Goal: Task Accomplishment & Management: Use online tool/utility

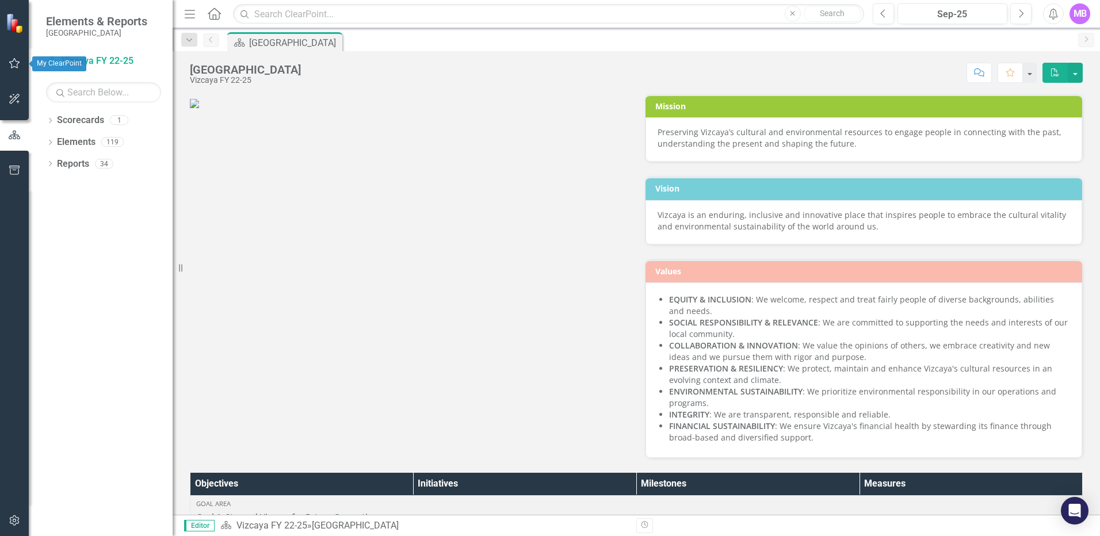
click at [13, 62] on icon "button" at bounding box center [15, 63] width 12 height 9
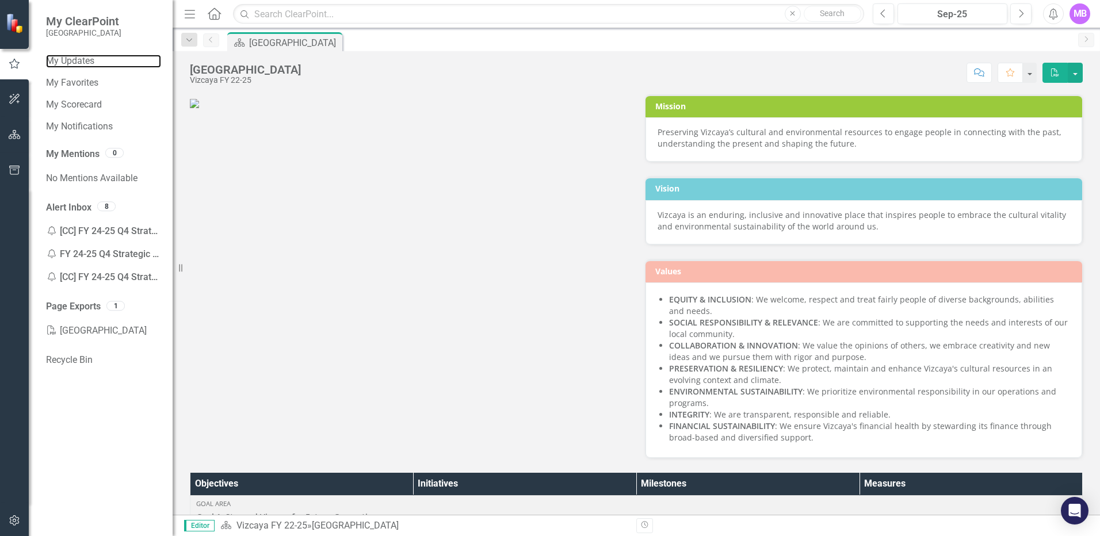
drag, startPoint x: 77, startPoint y: 63, endPoint x: 121, endPoint y: 68, distance: 45.1
click at [77, 63] on link "My Updates" at bounding box center [103, 61] width 115 height 13
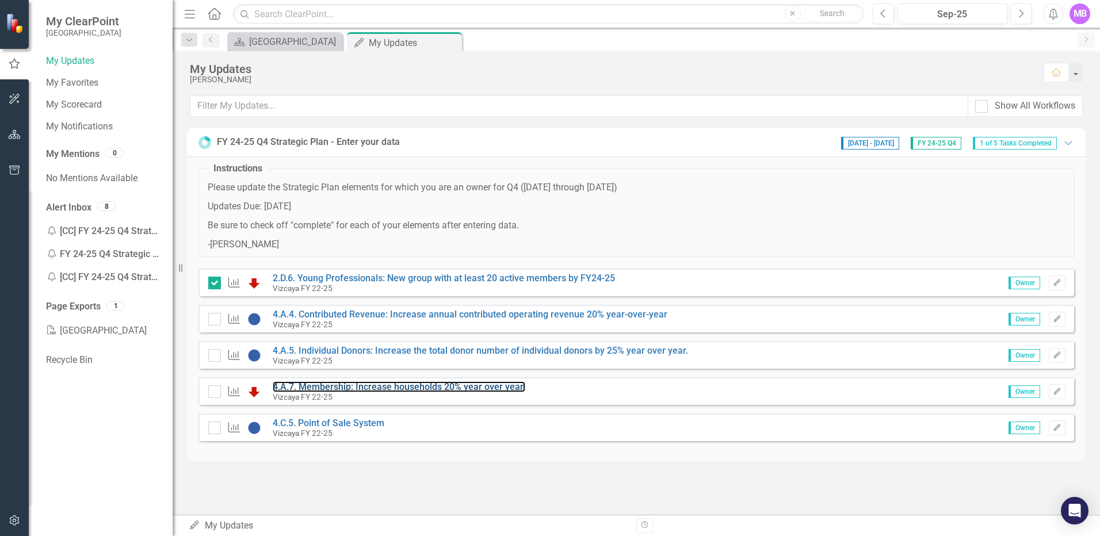
click at [330, 384] on link "4.A.7. Membership: Increase households 20% year over year." at bounding box center [399, 386] width 253 height 11
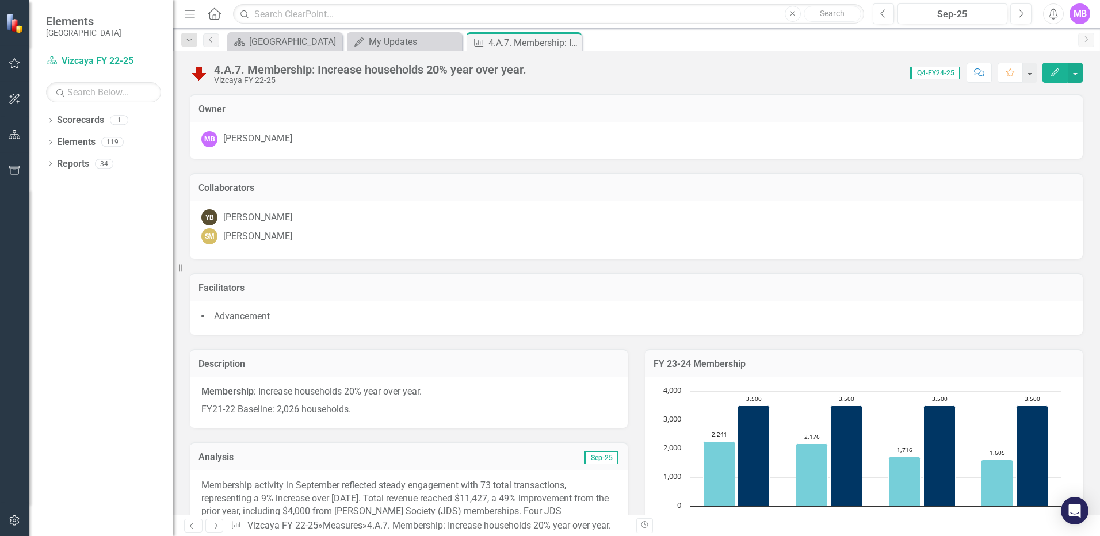
click at [0, 0] on icon "Close" at bounding box center [0, 0] width 0 height 0
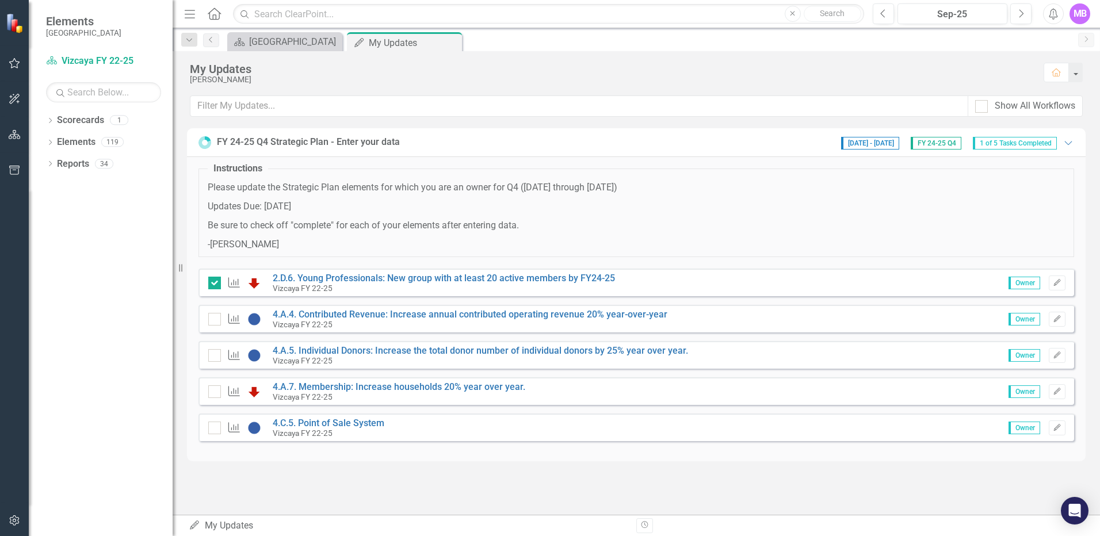
click at [212, 389] on input "checkbox" at bounding box center [211, 388] width 7 height 7
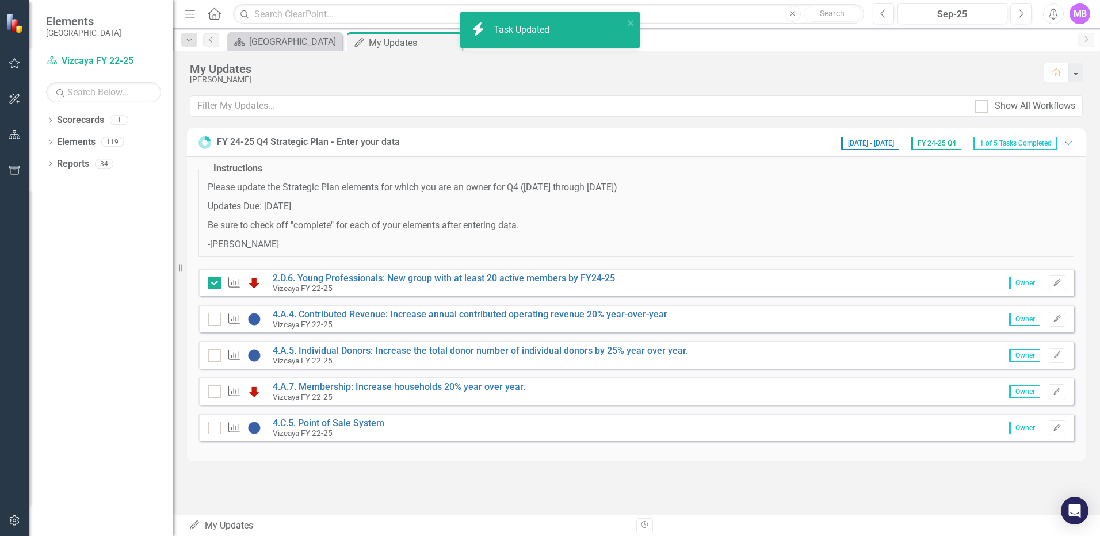
checkbox input "true"
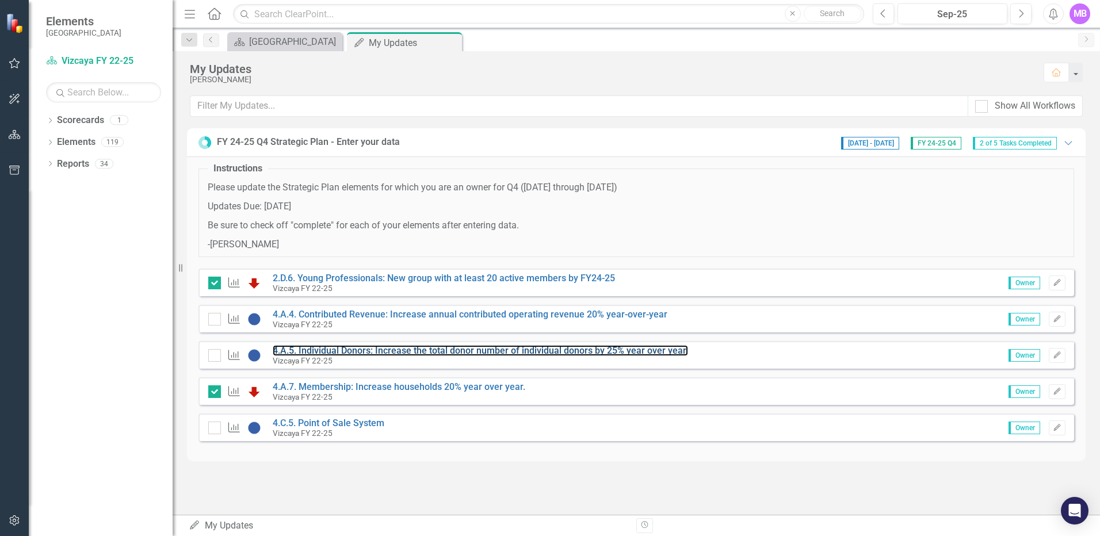
click at [328, 353] on link "4.A.5. Individual Donors: Increase the total donor number of individual donors …" at bounding box center [480, 350] width 415 height 11
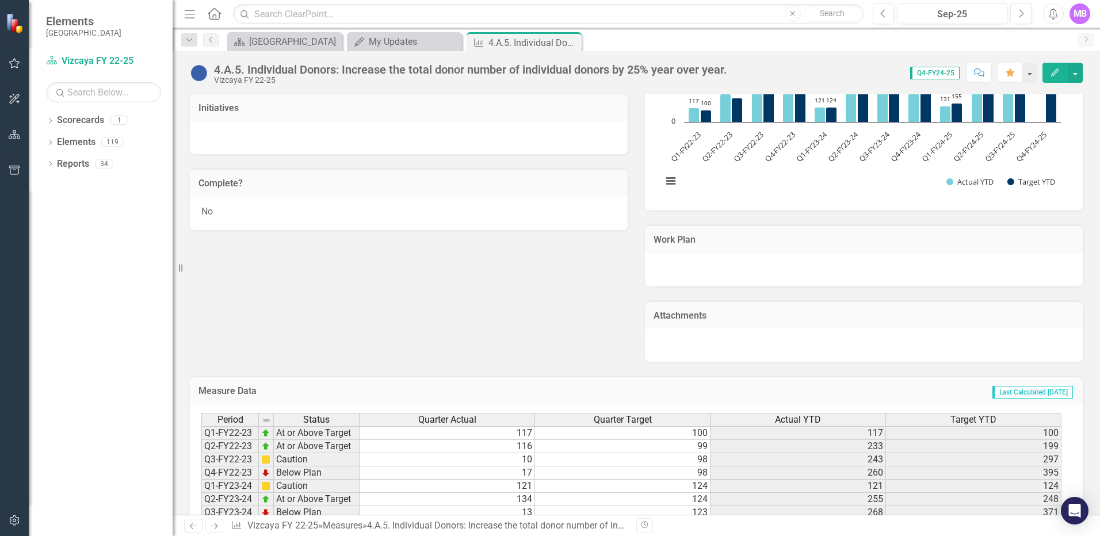
scroll to position [675, 0]
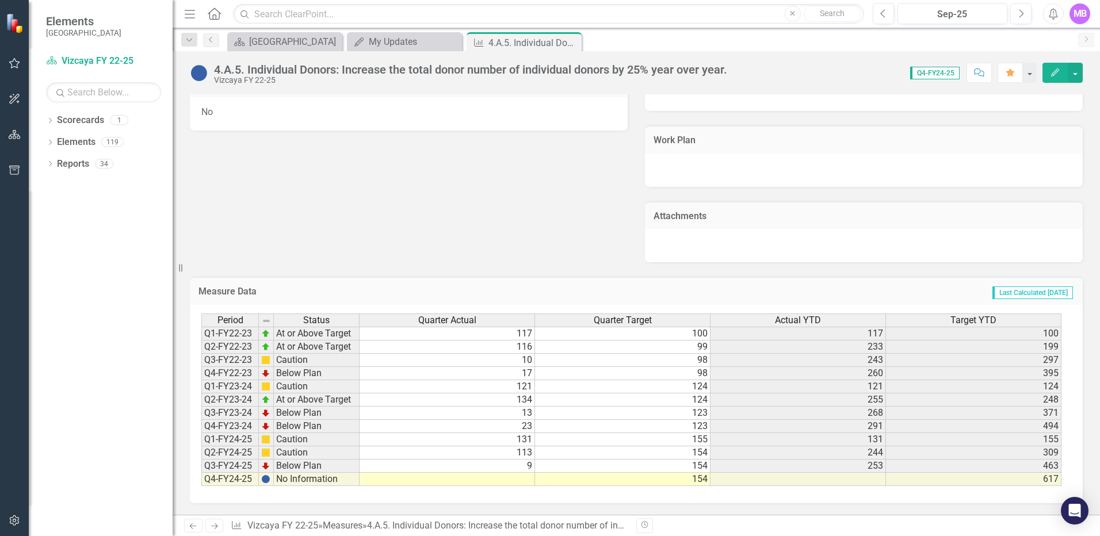
click at [513, 479] on td at bounding box center [447, 479] width 175 height 13
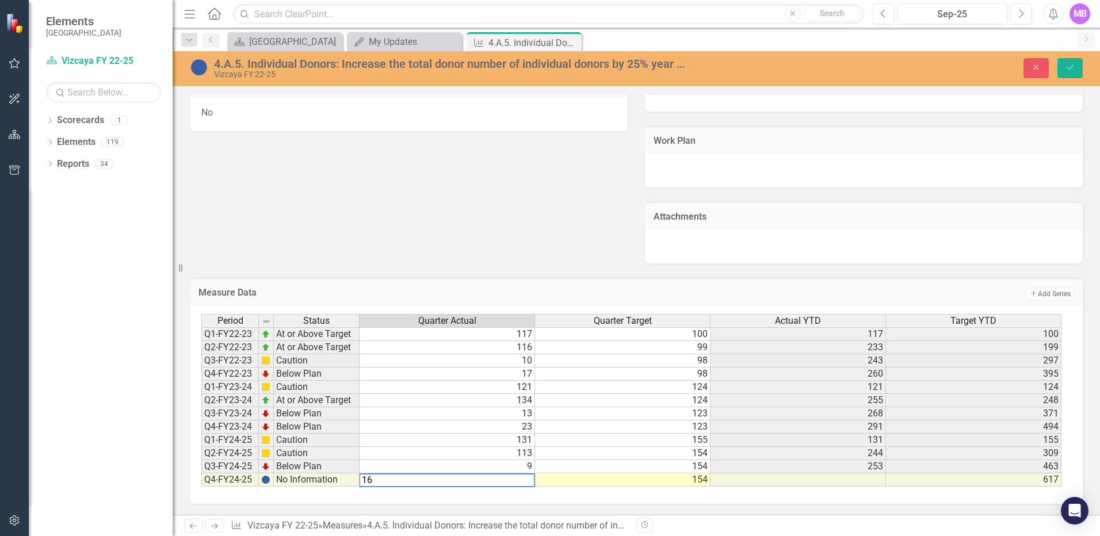
type textarea "16"
click at [143, 430] on div "Dropdown Scorecards 1 Vizcaya FY 22-25 Dropdown Elements 119 Dropdown Objective…" at bounding box center [101, 323] width 144 height 425
click at [1073, 68] on icon "Save" at bounding box center [1070, 67] width 10 height 8
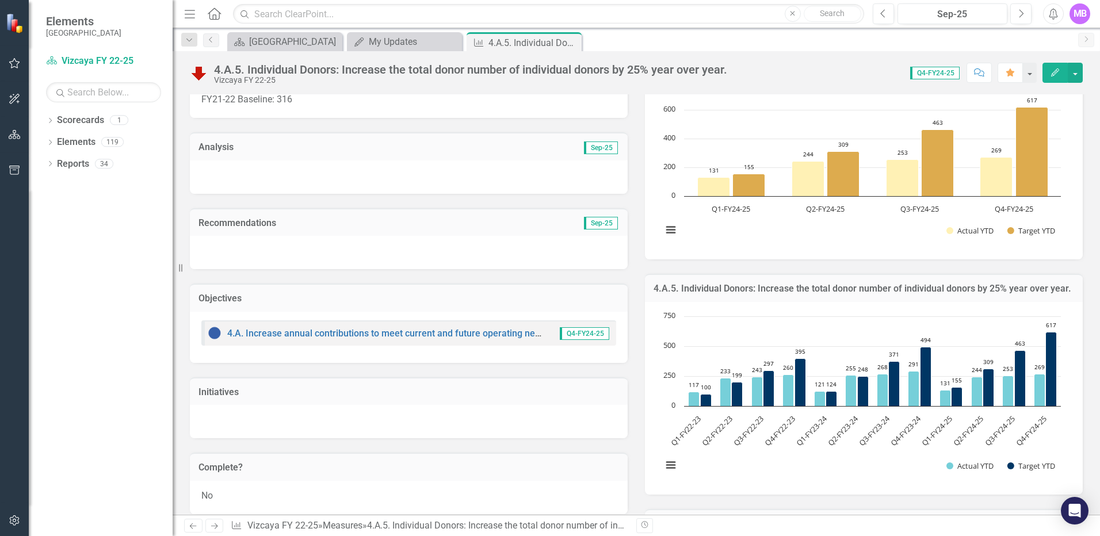
scroll to position [100, 0]
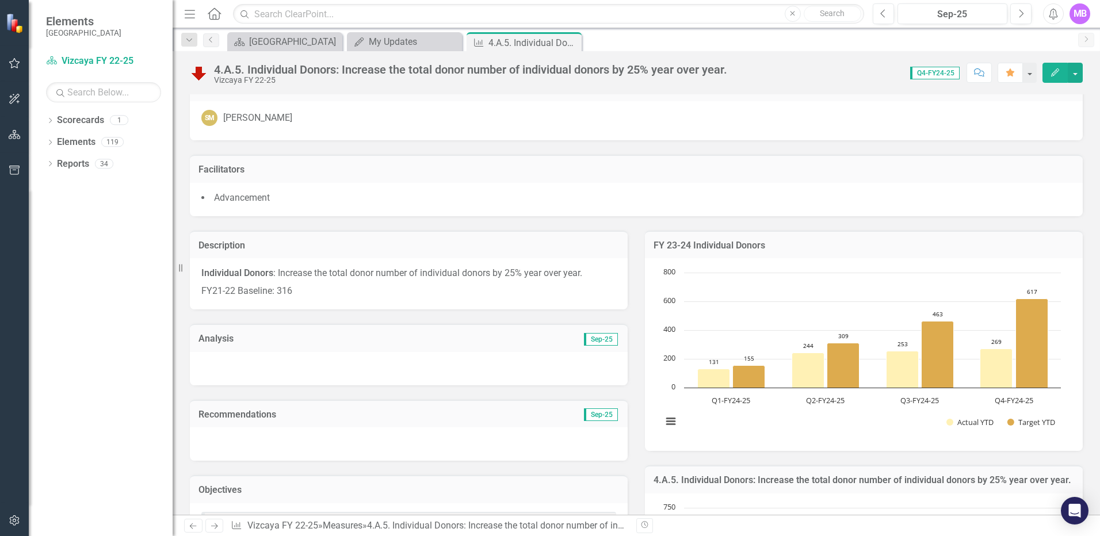
click at [304, 365] on div at bounding box center [409, 368] width 438 height 33
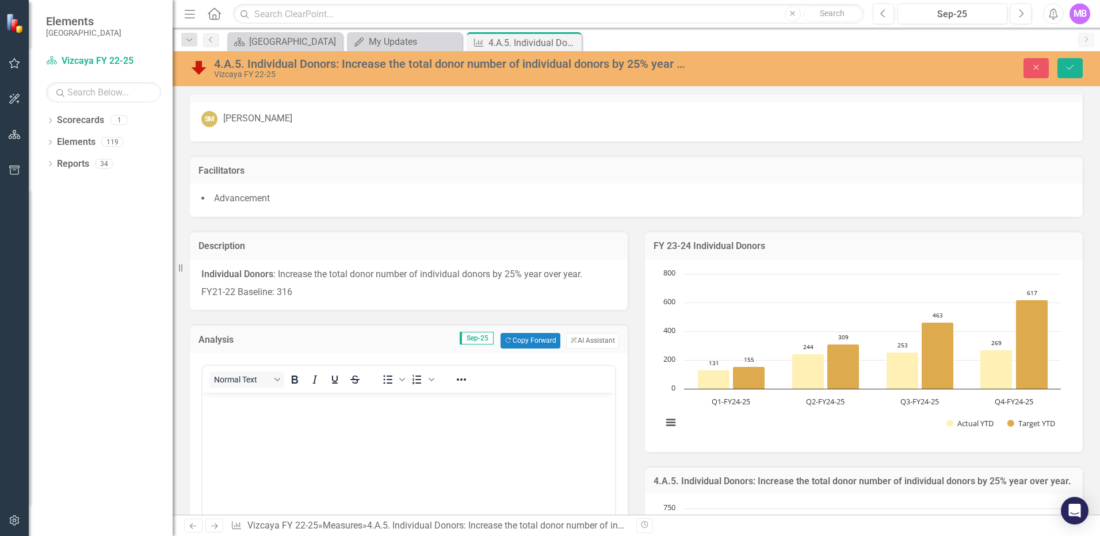
scroll to position [0, 0]
click at [517, 341] on button "Copy Forward Copy Forward" at bounding box center [529, 340] width 59 height 15
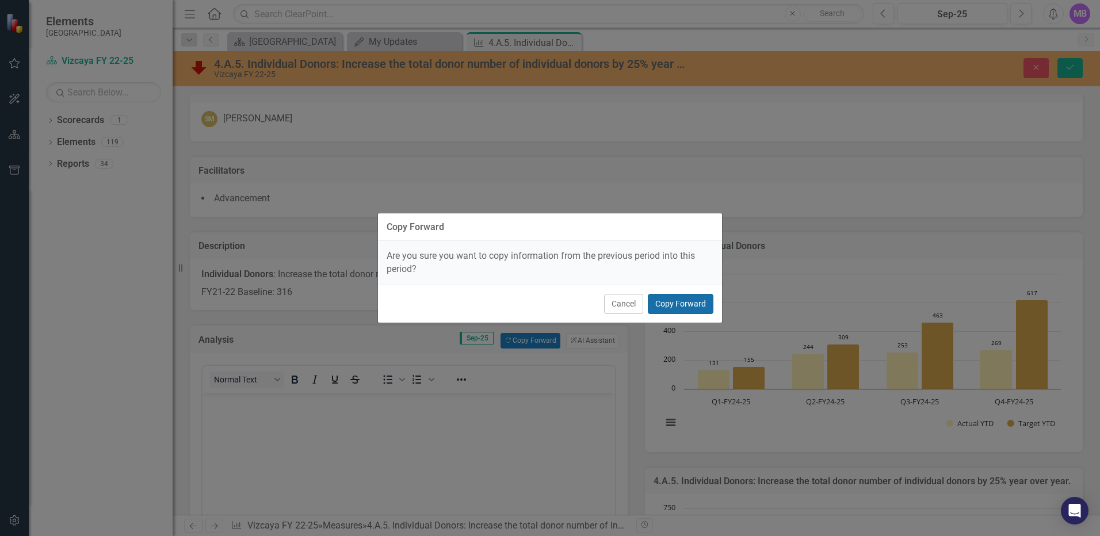
click at [682, 305] on button "Copy Forward" at bounding box center [681, 304] width 66 height 20
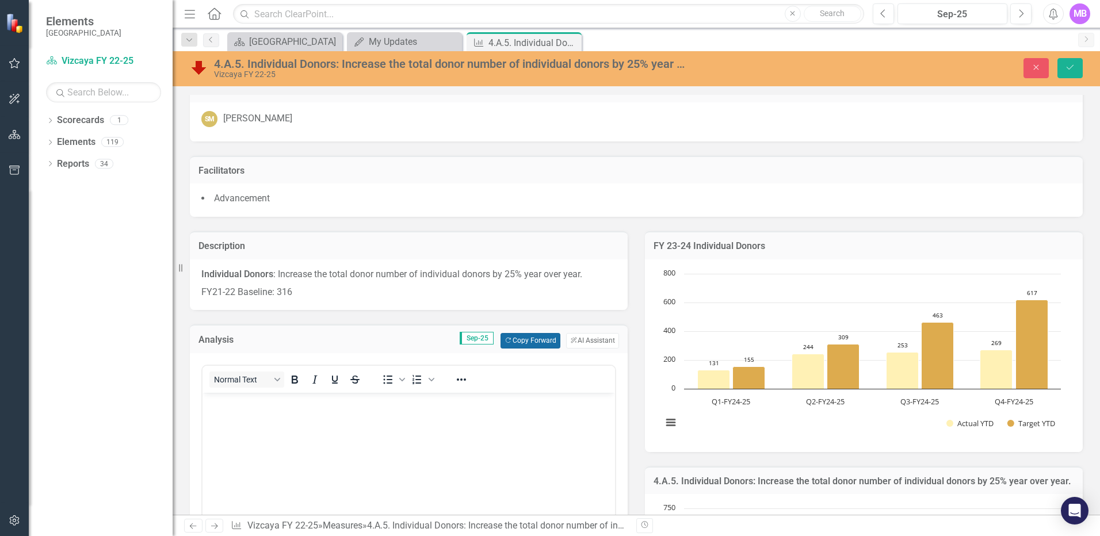
scroll to position [291, 0]
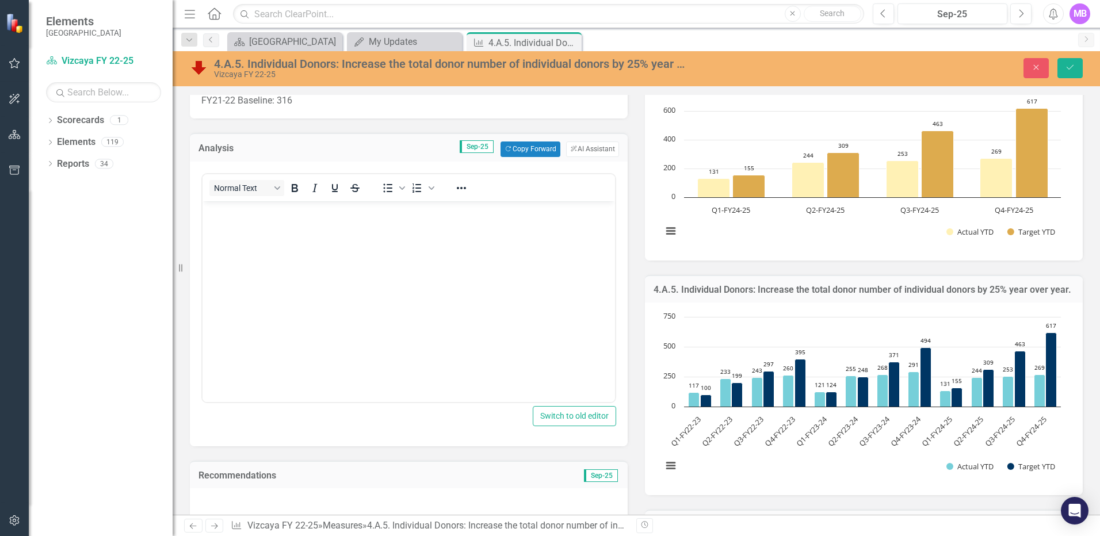
click at [450, 261] on body "Rich Text Area. Press ALT-0 for help." at bounding box center [408, 287] width 412 height 173
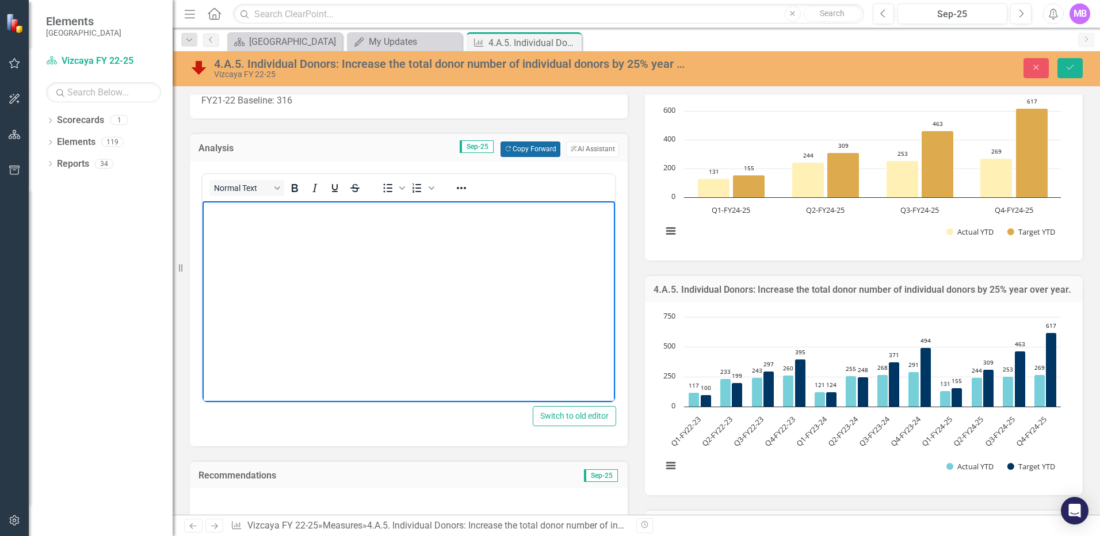
click at [529, 148] on button "Copy Forward Copy Forward" at bounding box center [529, 149] width 59 height 15
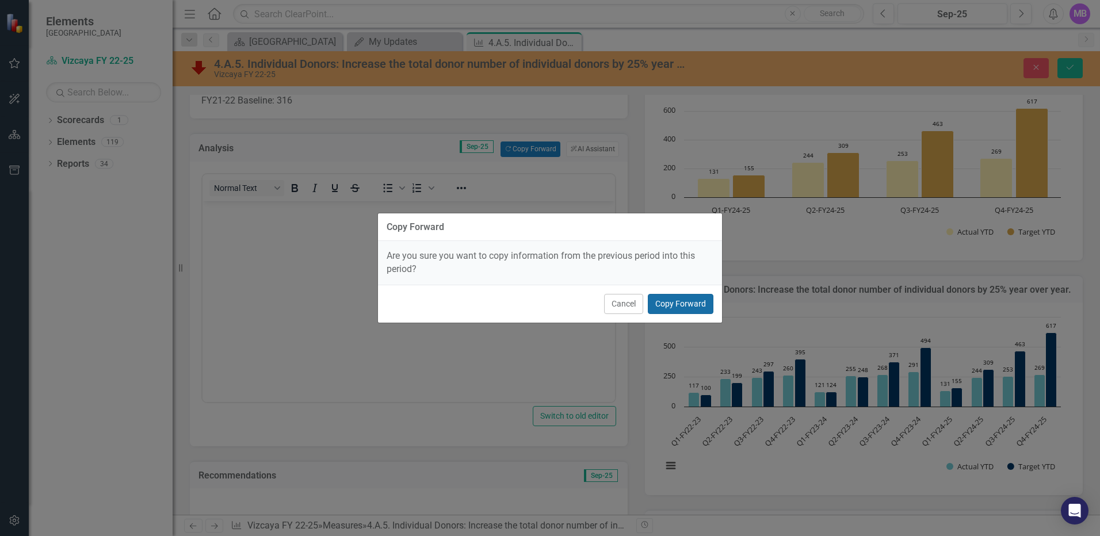
click at [664, 299] on button "Copy Forward" at bounding box center [681, 304] width 66 height 20
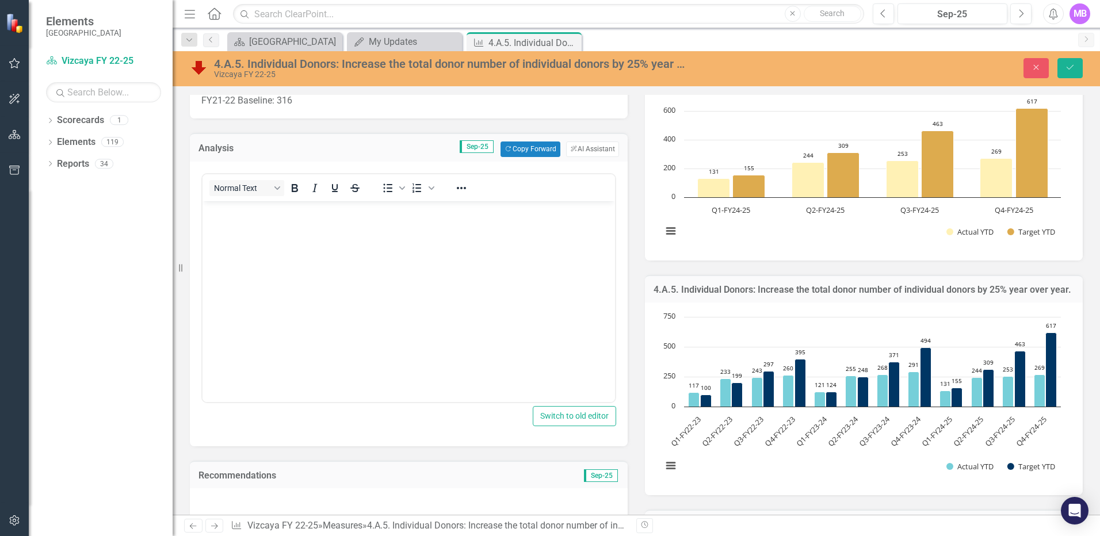
click at [599, 147] on button "ClearPoint AI AI Assistant" at bounding box center [592, 149] width 53 height 15
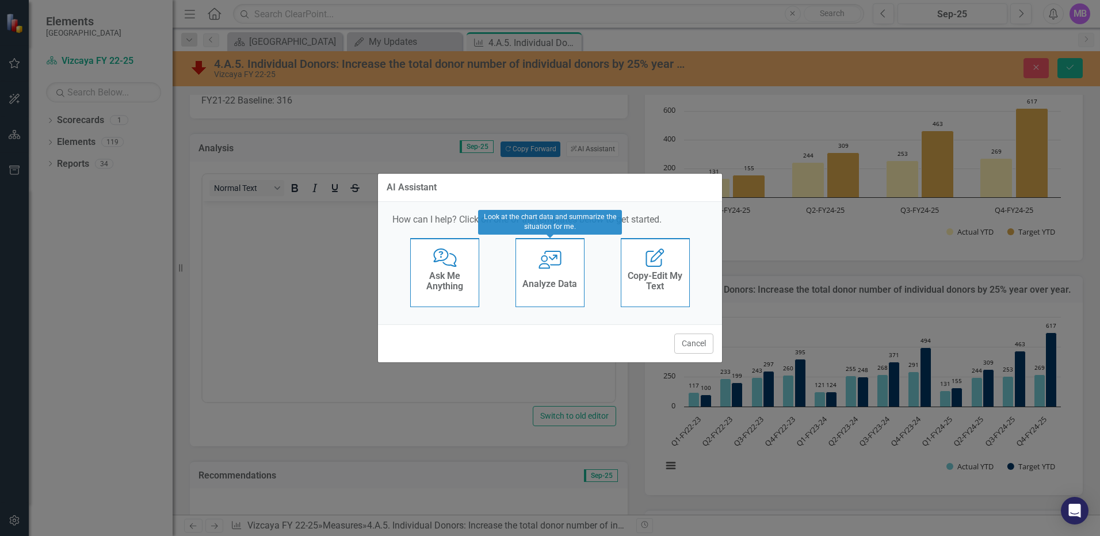
click at [568, 270] on div "User with Chart Analyze Data" at bounding box center [549, 272] width 69 height 69
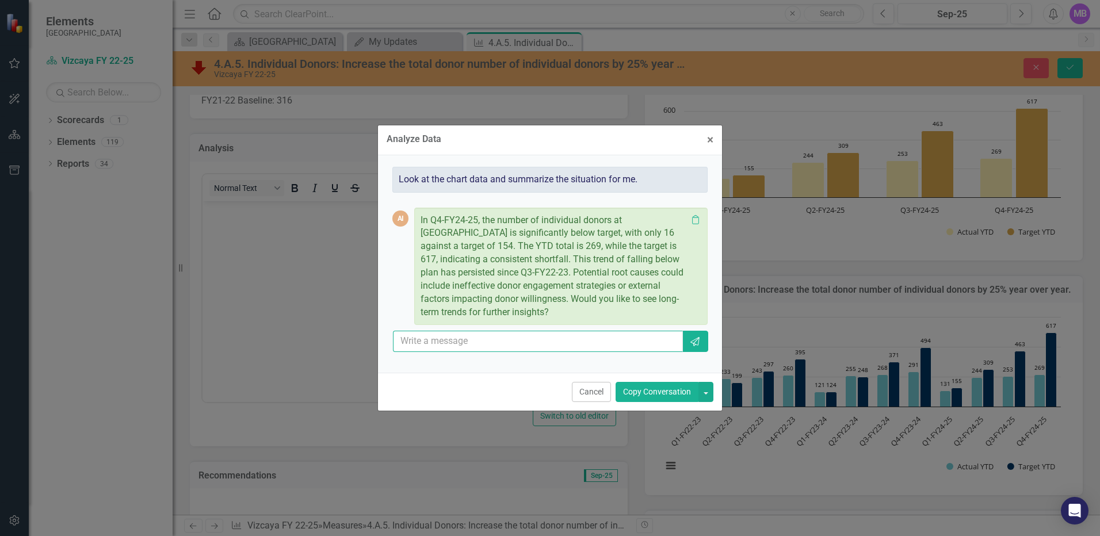
click at [464, 333] on input "text" at bounding box center [538, 341] width 290 height 21
type input "can you analyze all years and make a conclusion as this is the last update. Als…"
click at [702, 340] on button "Send" at bounding box center [695, 341] width 26 height 21
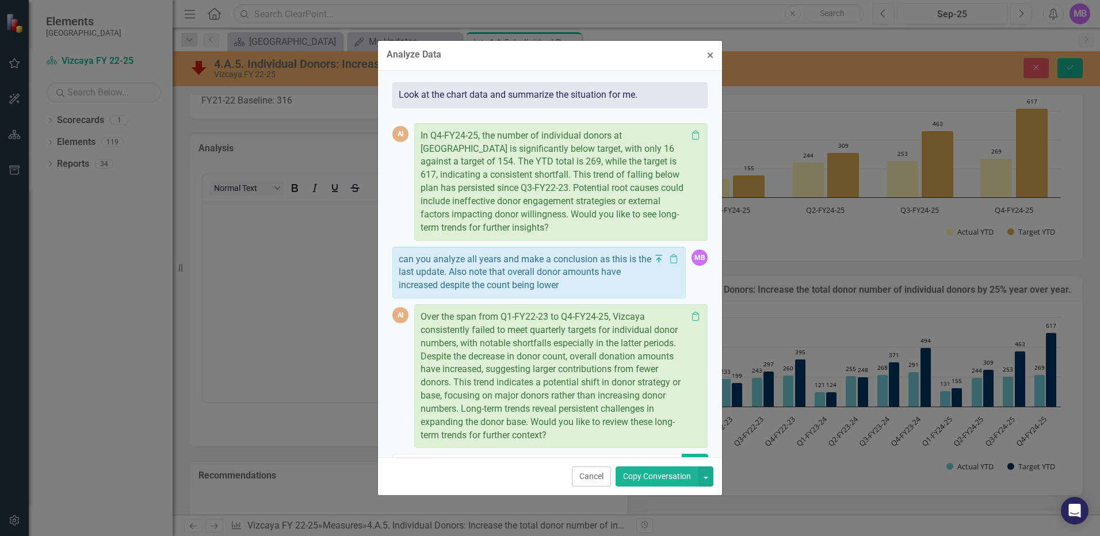
scroll to position [30, 0]
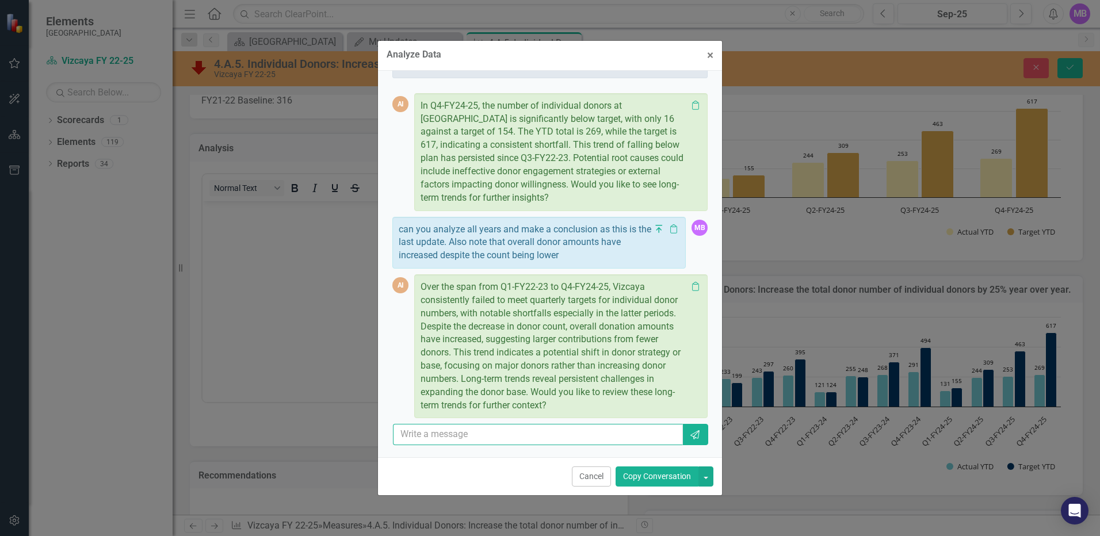
click at [446, 433] on input "text" at bounding box center [538, 434] width 290 height 21
type input "yes"
click at [689, 435] on icon "Send" at bounding box center [695, 434] width 12 height 9
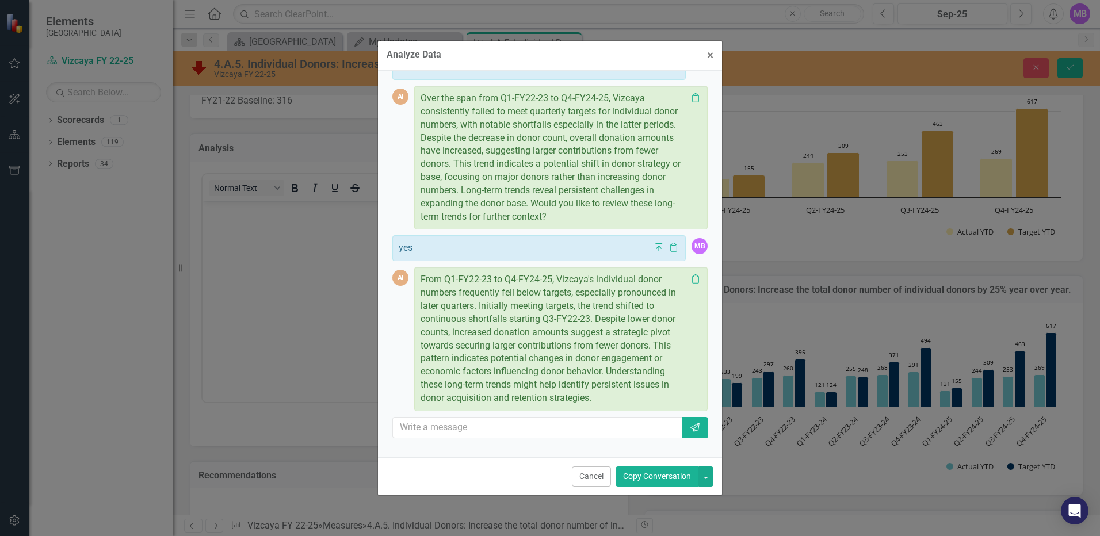
scroll to position [220, 0]
click at [412, 425] on input "text" at bounding box center [538, 425] width 290 height 21
click at [546, 422] on input "can you re-write with a positive angel?" at bounding box center [538, 425] width 290 height 21
type input "can you re-write with a positive angle?"
click at [689, 427] on icon "Send" at bounding box center [695, 425] width 12 height 9
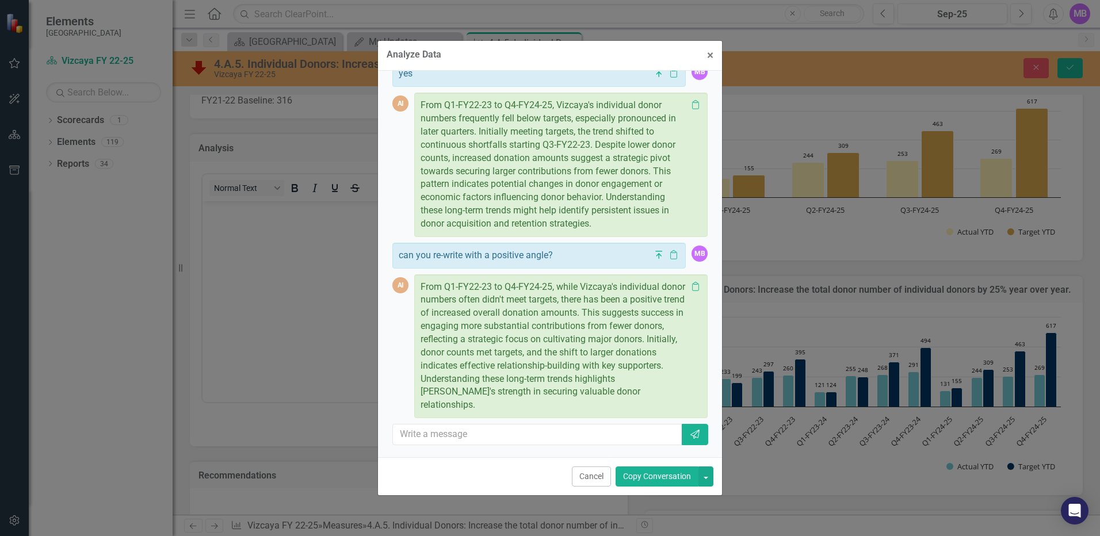
scroll to position [402, 0]
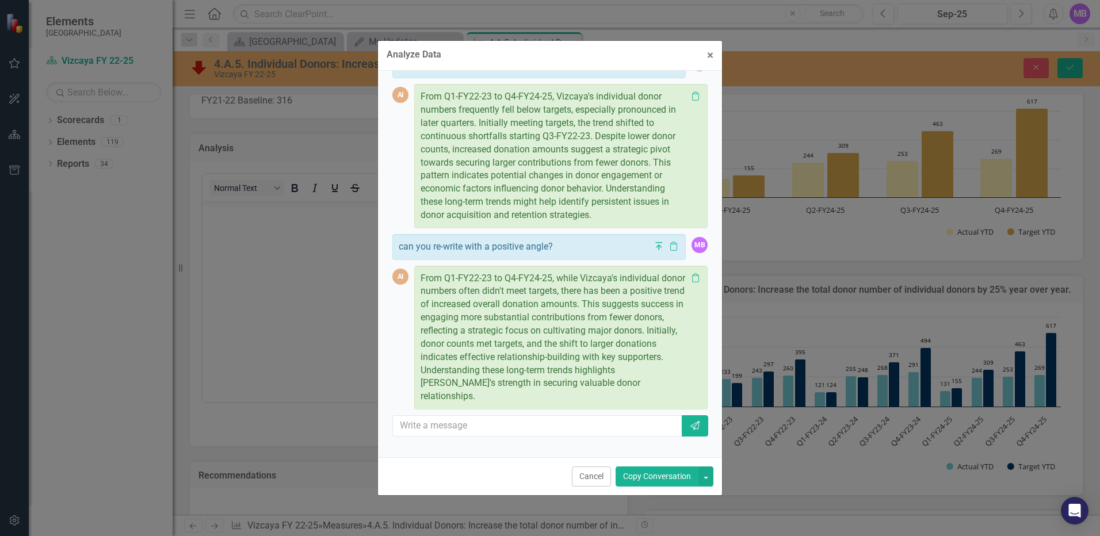
click at [658, 476] on button "Copy Conversation" at bounding box center [656, 477] width 83 height 20
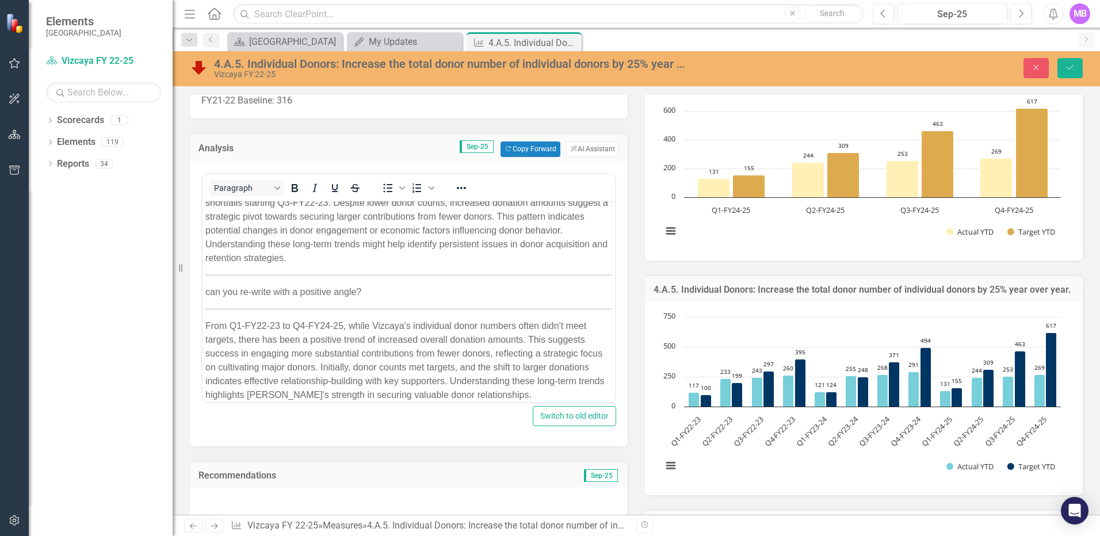
scroll to position [335, 0]
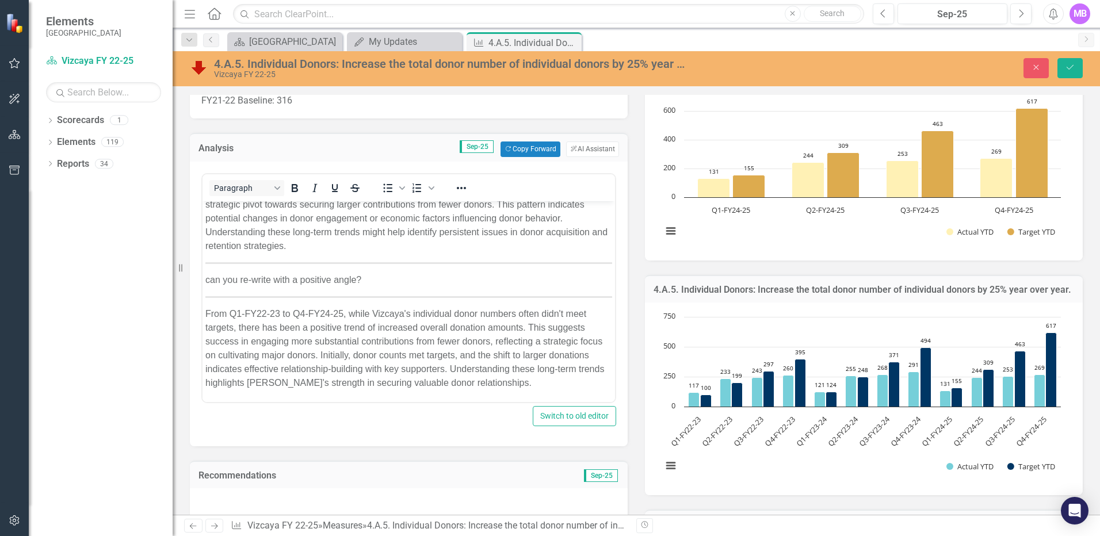
drag, startPoint x: 599, startPoint y: 299, endPoint x: 564, endPoint y: 299, distance: 35.1
click at [570, 299] on body "In Q4-FY24-25, the number of individual donors at [GEOGRAPHIC_DATA] is signific…" at bounding box center [408, 133] width 412 height 536
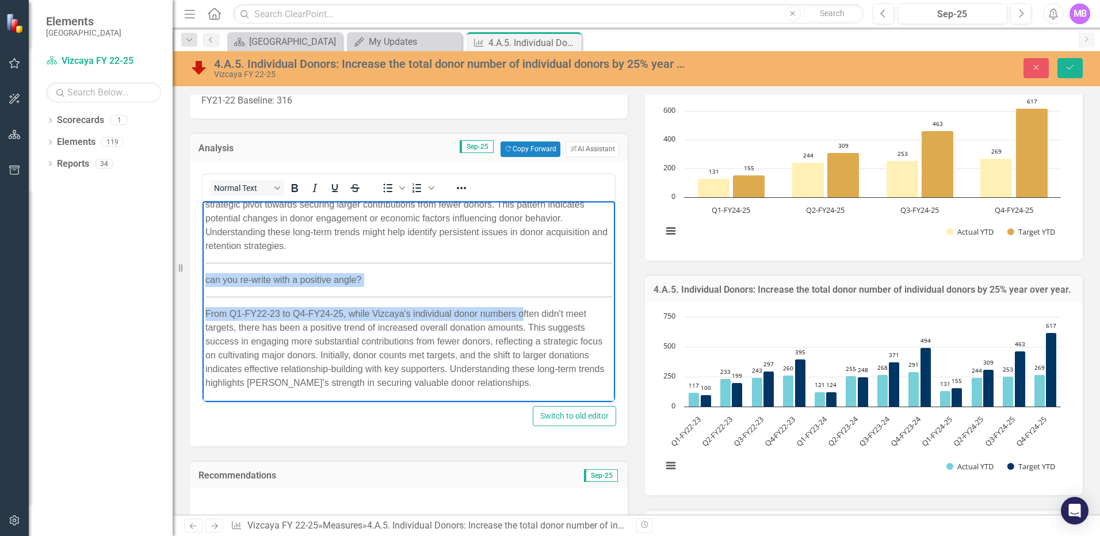
drag, startPoint x: 524, startPoint y: 299, endPoint x: 370, endPoint y: 273, distance: 156.3
click at [453, 291] on body "In Q4-FY24-25, the number of individual donors at [GEOGRAPHIC_DATA] is signific…" at bounding box center [408, 133] width 412 height 536
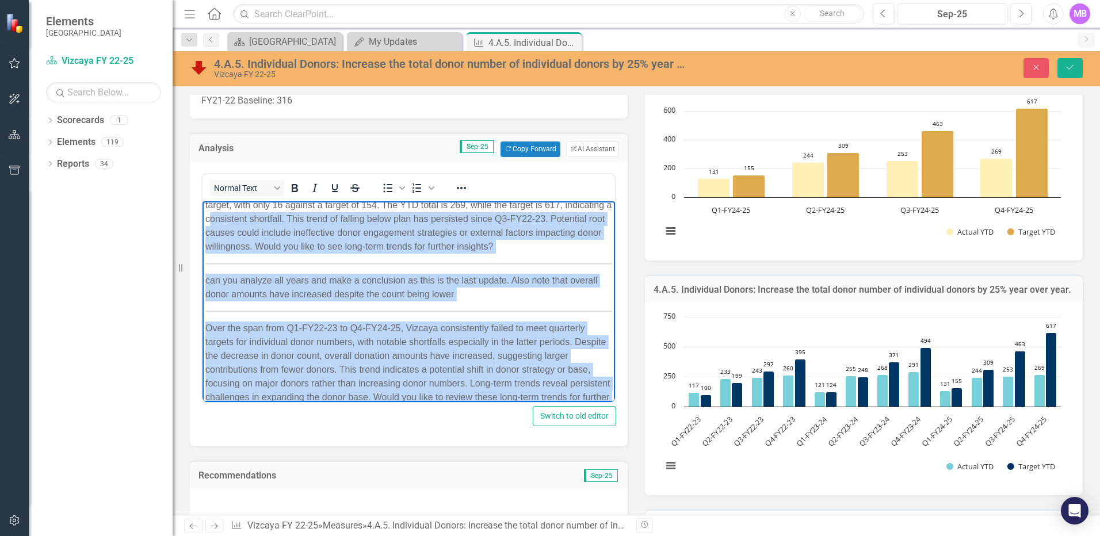
scroll to position [0, 0]
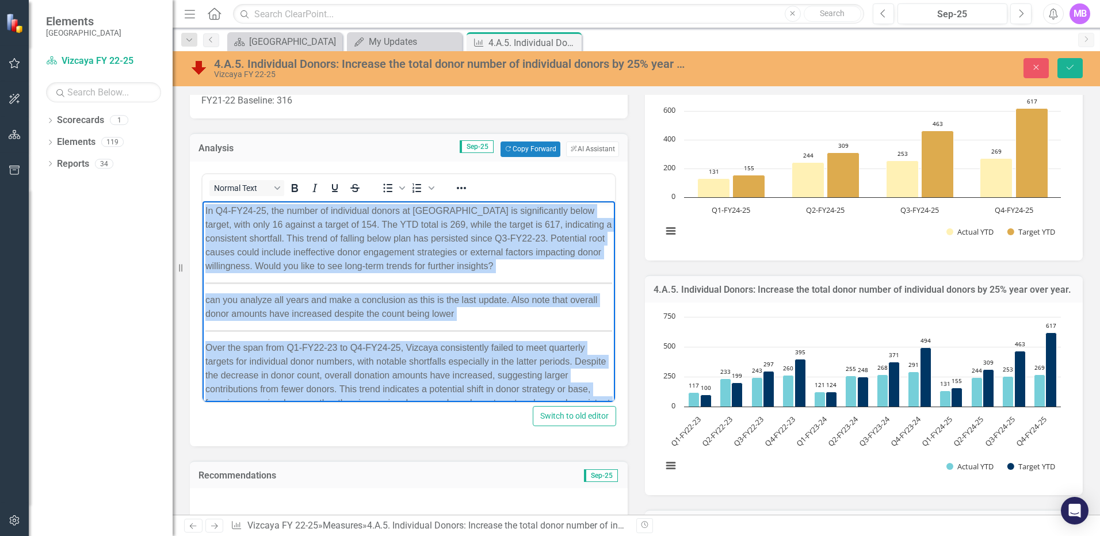
drag, startPoint x: 370, startPoint y: 273, endPoint x: 182, endPoint y: 179, distance: 210.2
click at [202, 201] on html "In Q4-FY24-25, the number of individual donors at [GEOGRAPHIC_DATA] is signific…" at bounding box center [408, 469] width 412 height 536
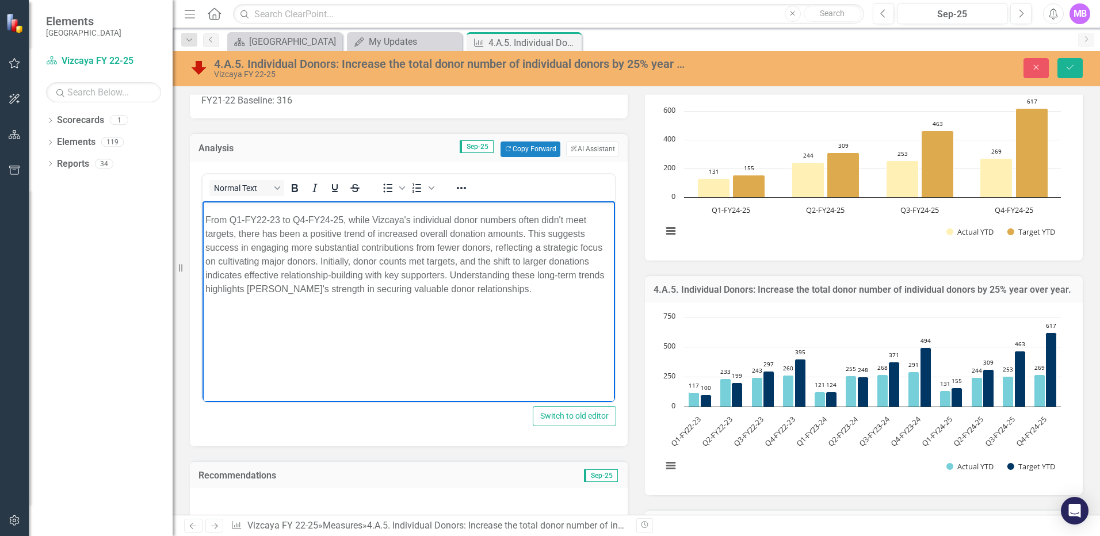
scroll to position [483, 0]
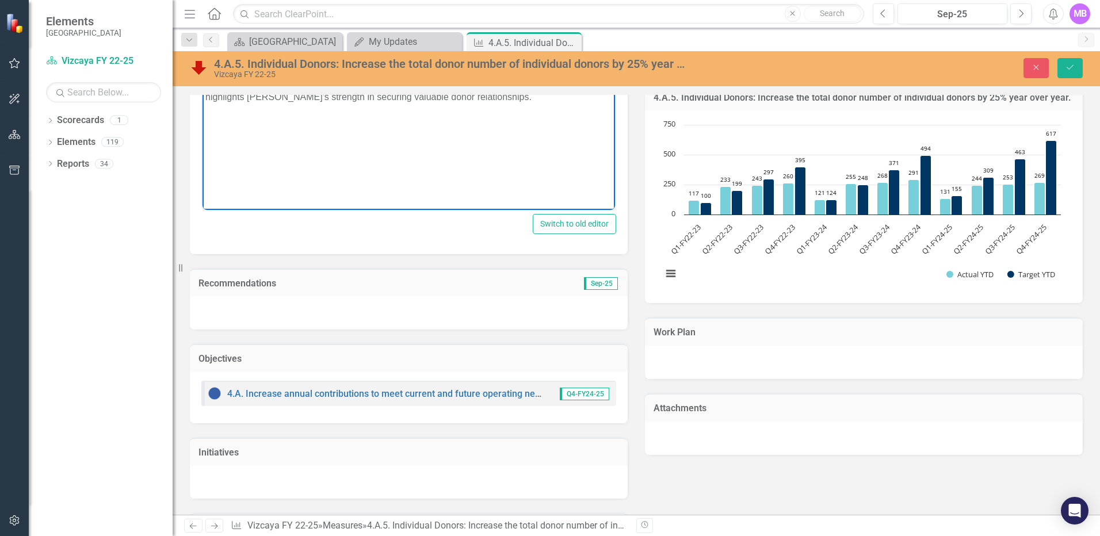
click at [304, 314] on div at bounding box center [409, 312] width 438 height 33
click at [267, 311] on div at bounding box center [409, 312] width 438 height 33
click at [223, 305] on div at bounding box center [409, 312] width 438 height 33
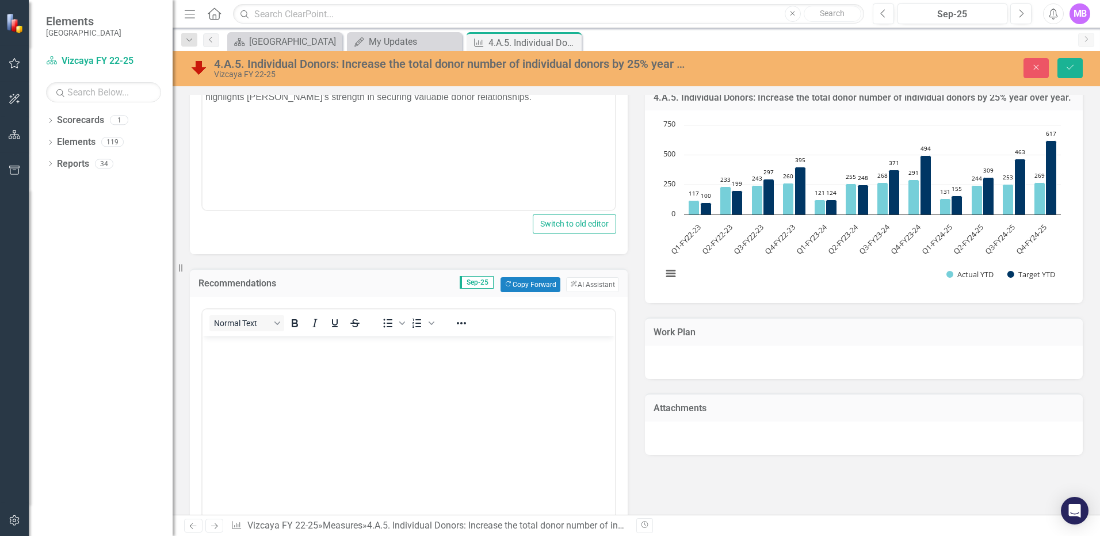
scroll to position [0, 0]
click at [574, 282] on button "ClearPoint AI AI Assistant" at bounding box center [592, 284] width 53 height 15
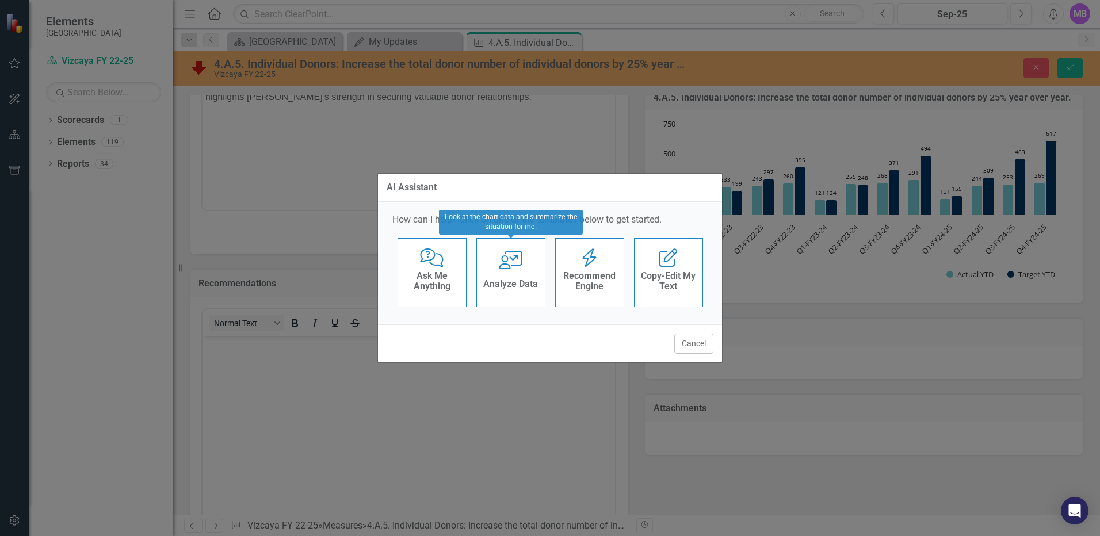
click at [426, 266] on icon "Comments with Question [PERSON_NAME]" at bounding box center [432, 258] width 24 height 18
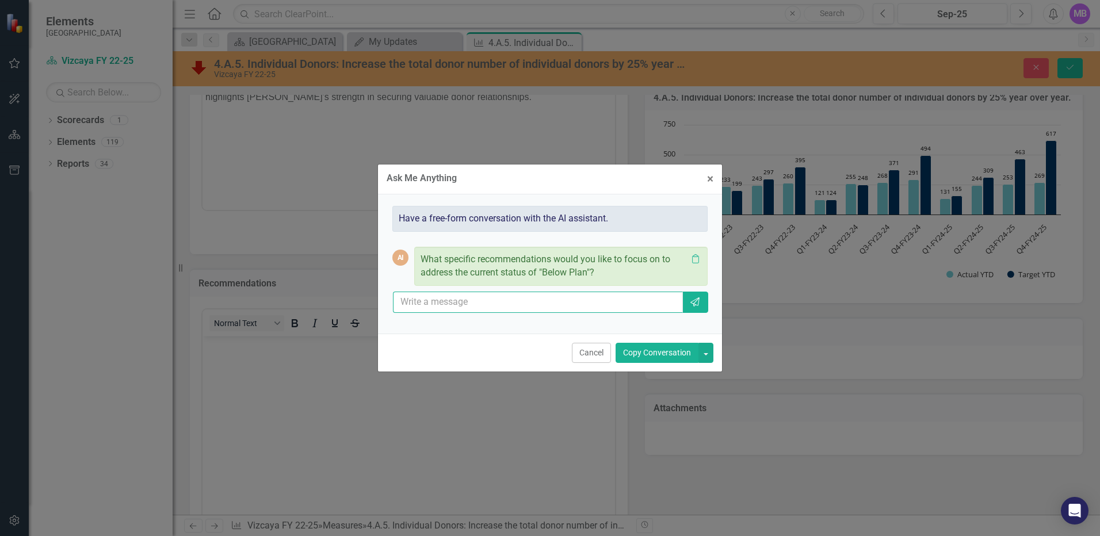
click at [451, 304] on input "text" at bounding box center [538, 302] width 290 height 21
type input "we have new strategies in place and will also use iWave and donor segmentation …"
click at [644, 357] on button "Copy Conversation" at bounding box center [656, 353] width 83 height 20
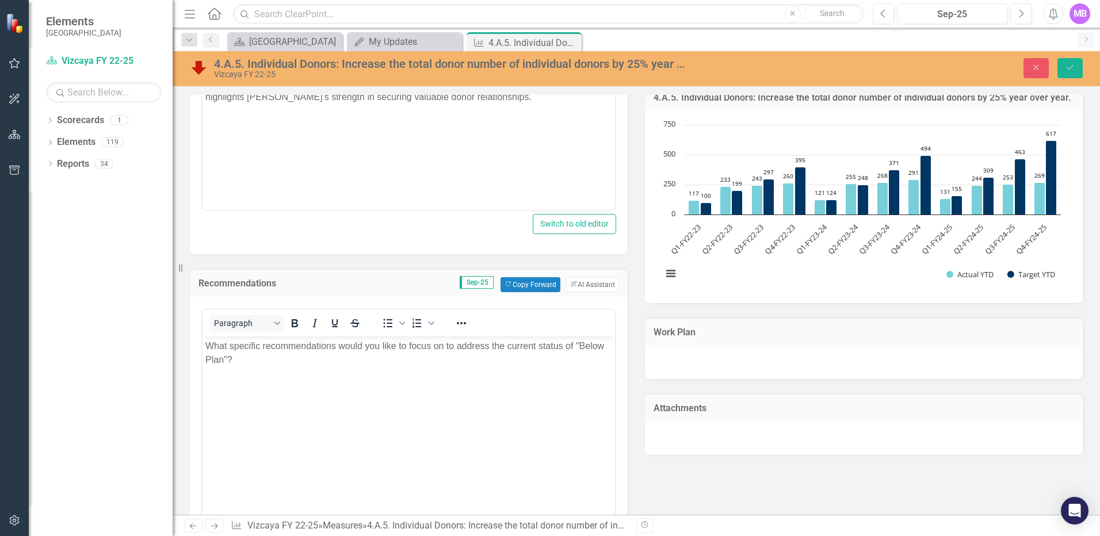
click at [588, 282] on button "ClearPoint AI AI Assistant" at bounding box center [592, 284] width 53 height 15
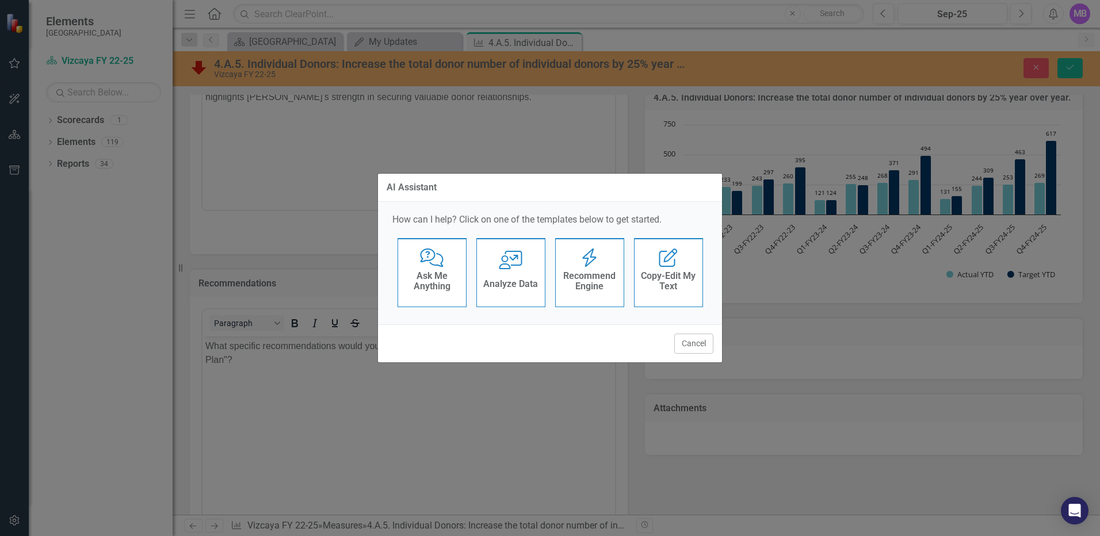
click at [426, 272] on h4 "Ask Me Anything" at bounding box center [432, 281] width 56 height 20
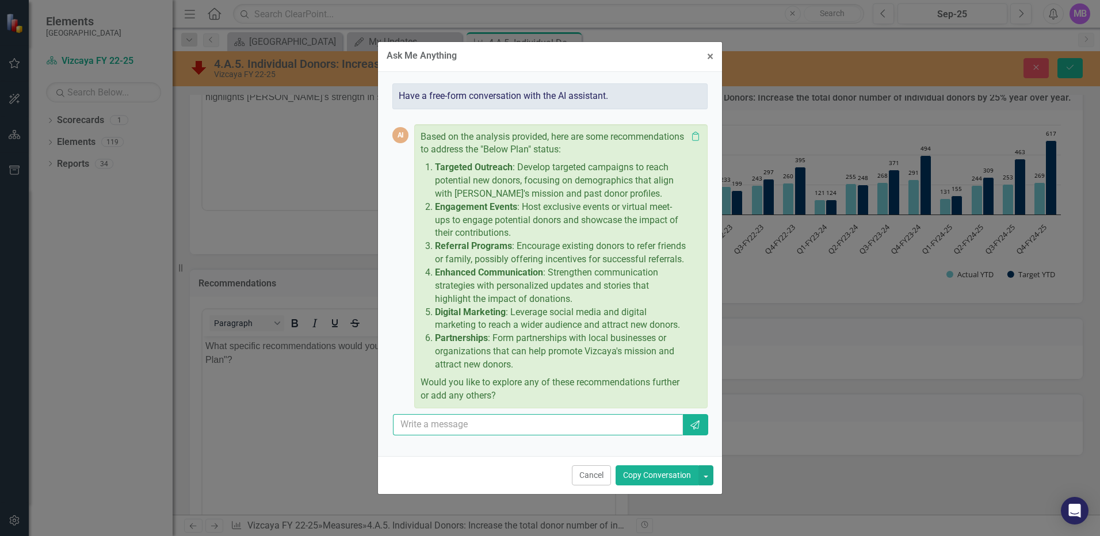
click at [465, 425] on input "text" at bounding box center [538, 424] width 290 height 21
type input "we plan to do all those and hav"
click at [592, 476] on button "Cancel" at bounding box center [591, 475] width 39 height 20
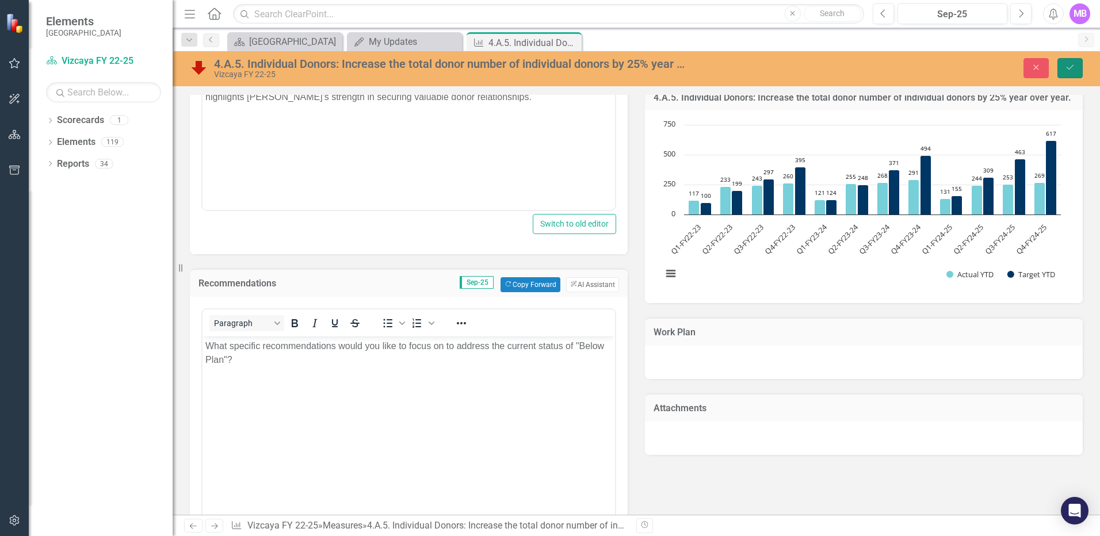
drag, startPoint x: 1073, startPoint y: 62, endPoint x: 944, endPoint y: 93, distance: 132.5
click at [1073, 62] on button "Save" at bounding box center [1069, 68] width 25 height 20
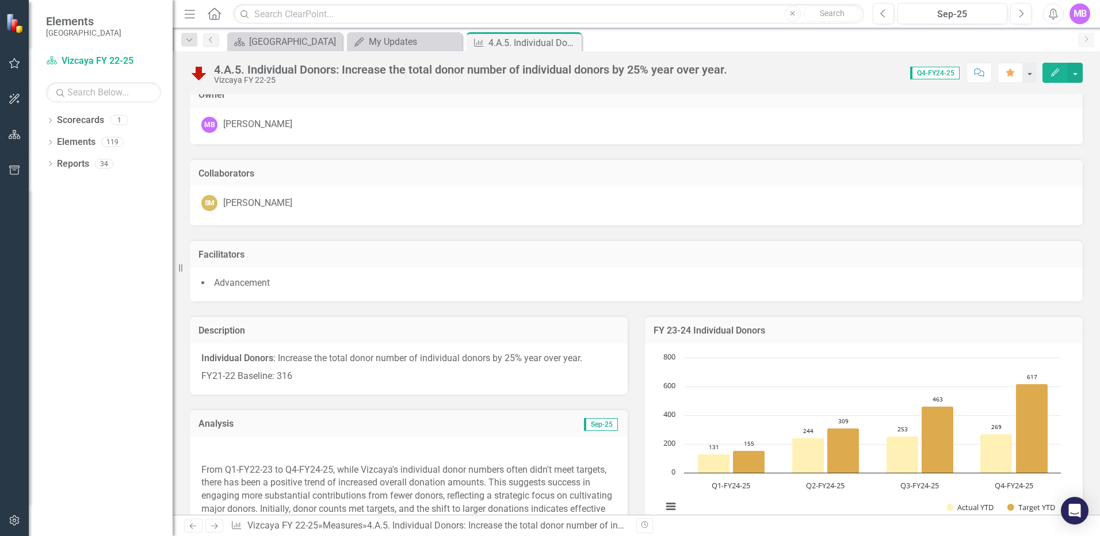
scroll to position [0, 0]
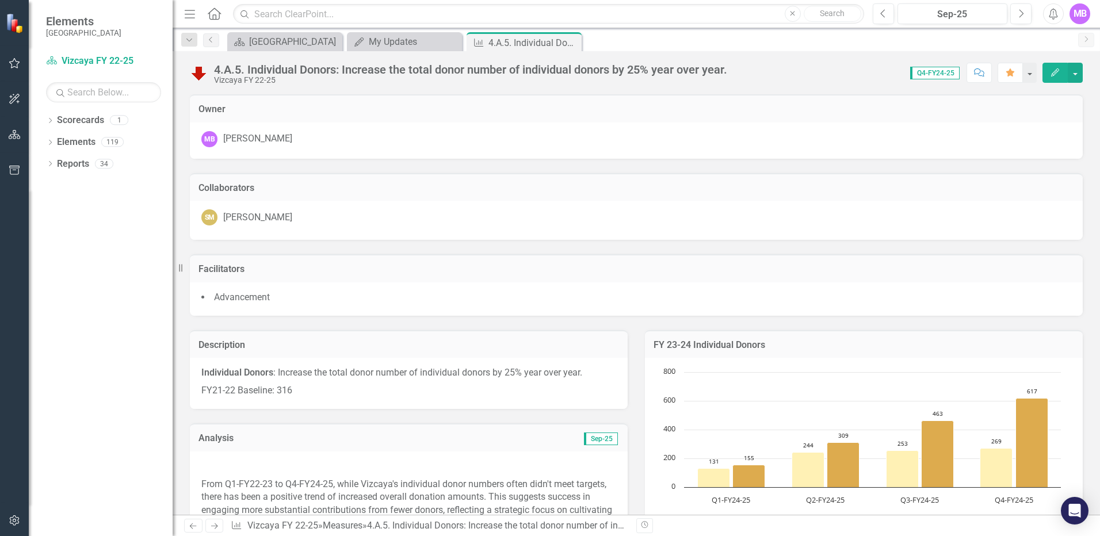
click at [0, 0] on icon "Close" at bounding box center [0, 0] width 0 height 0
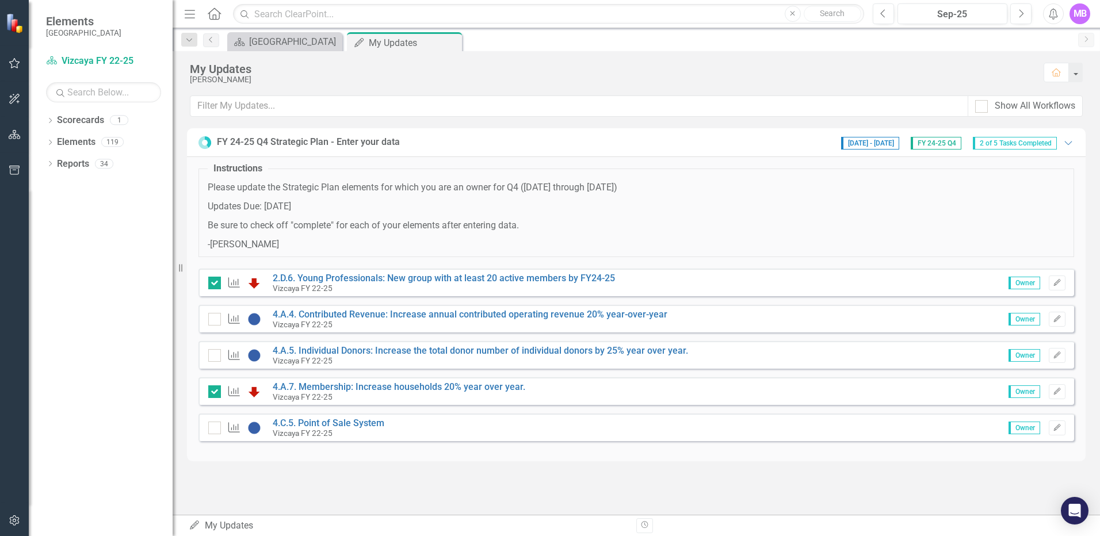
drag, startPoint x: 213, startPoint y: 354, endPoint x: 228, endPoint y: 354, distance: 14.4
click at [213, 354] on input "checkbox" at bounding box center [211, 352] width 7 height 7
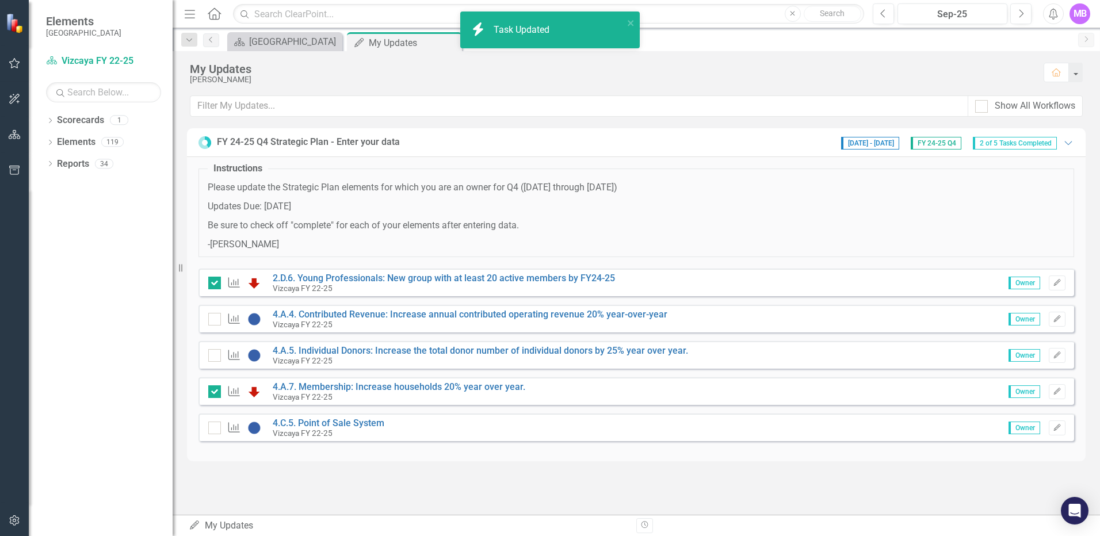
checkbox input "true"
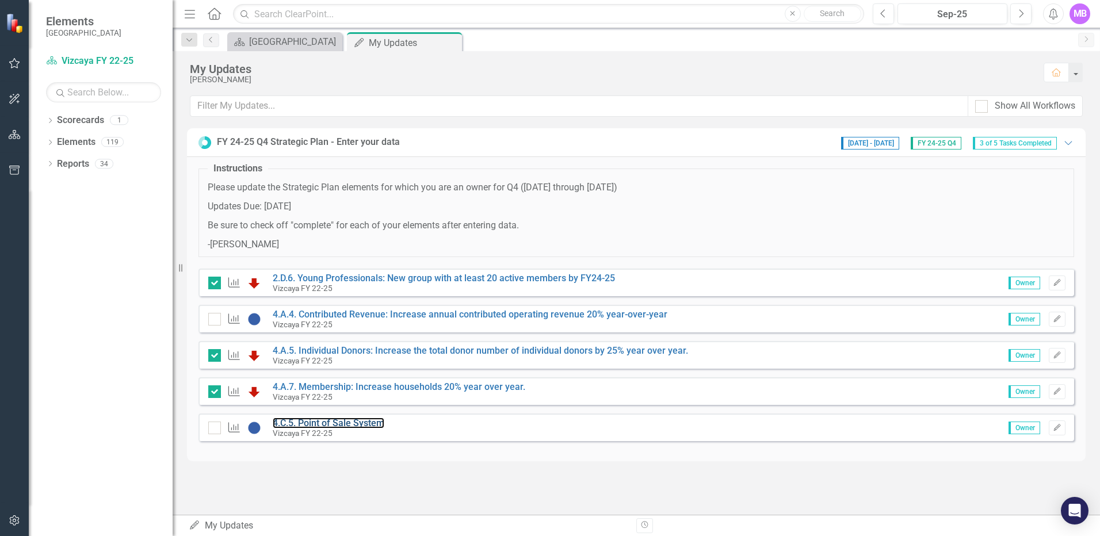
click at [343, 422] on link "4.C.5. Point of Sale System" at bounding box center [329, 423] width 112 height 11
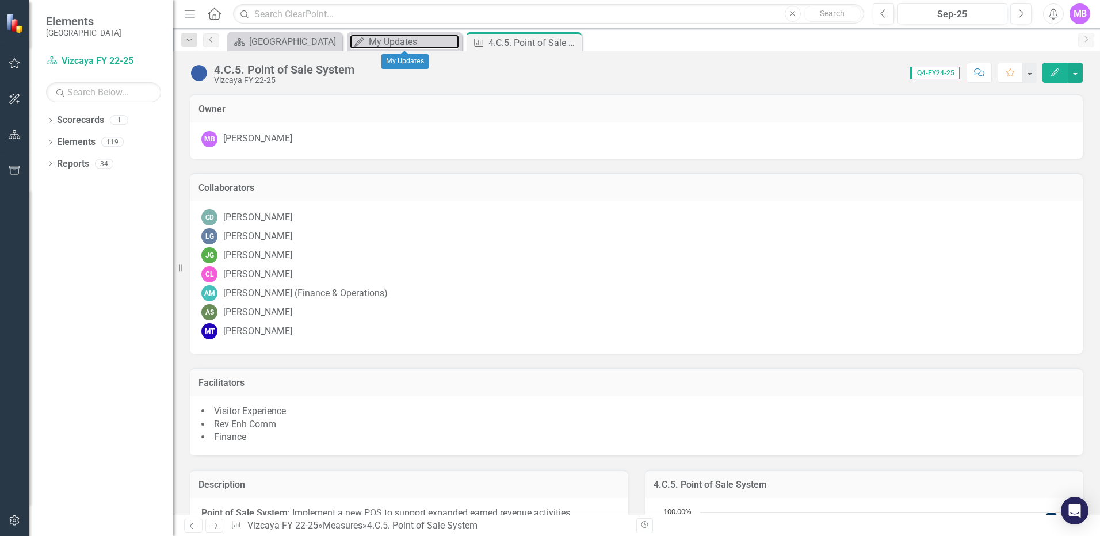
click at [391, 39] on div "My Updates" at bounding box center [414, 42] width 90 height 14
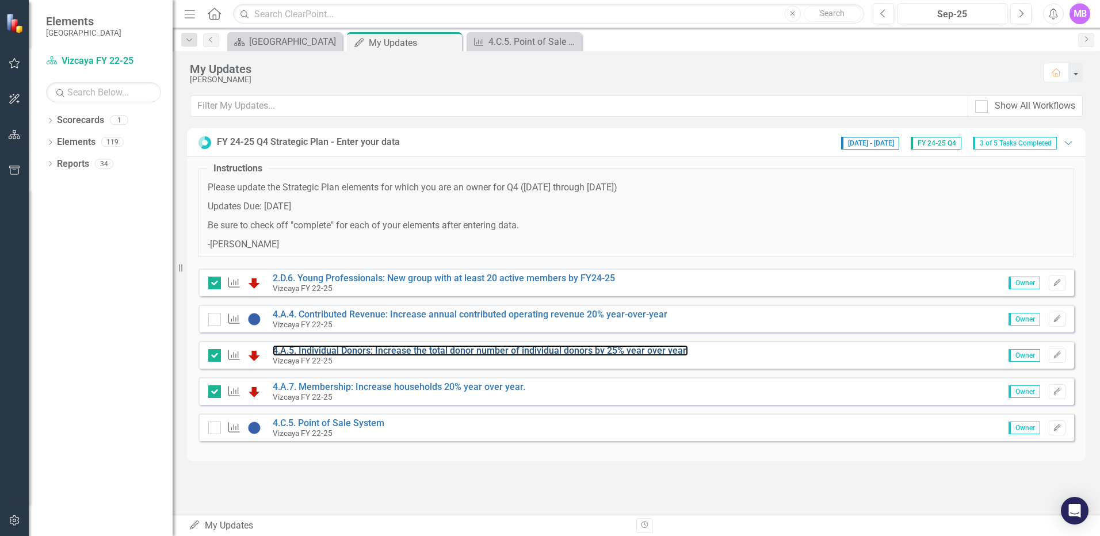
click at [350, 346] on link "4.A.5. Individual Donors: Increase the total donor number of individual donors …" at bounding box center [480, 350] width 415 height 11
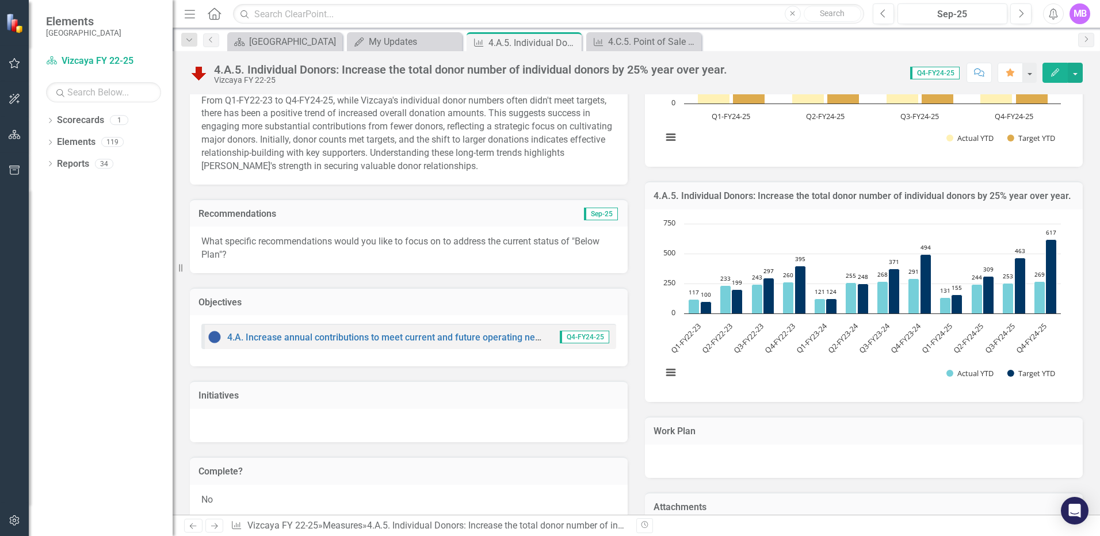
scroll to position [675, 0]
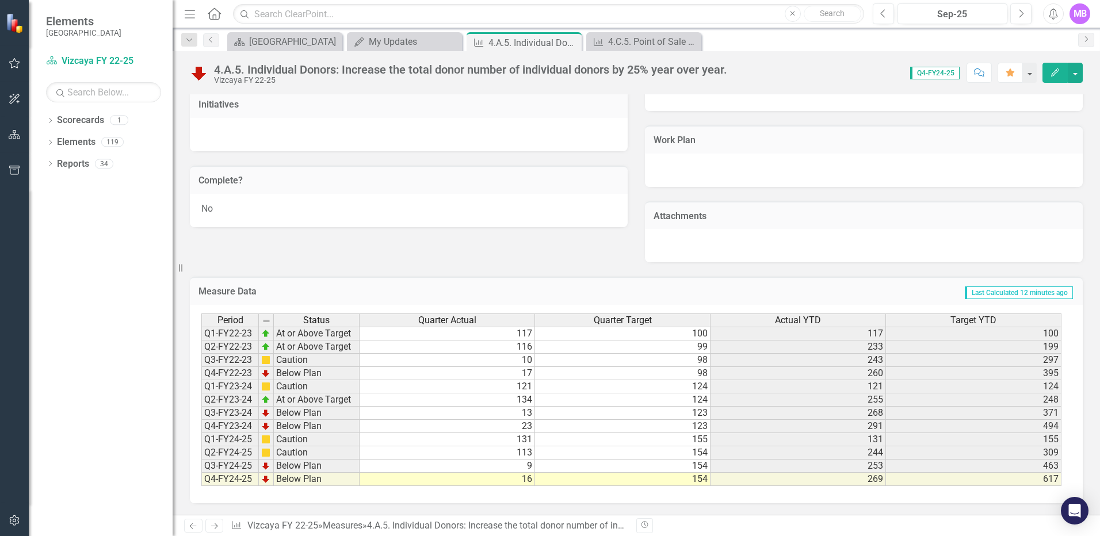
click at [300, 214] on div "No" at bounding box center [409, 210] width 438 height 33
click at [213, 210] on div "No" at bounding box center [409, 210] width 438 height 33
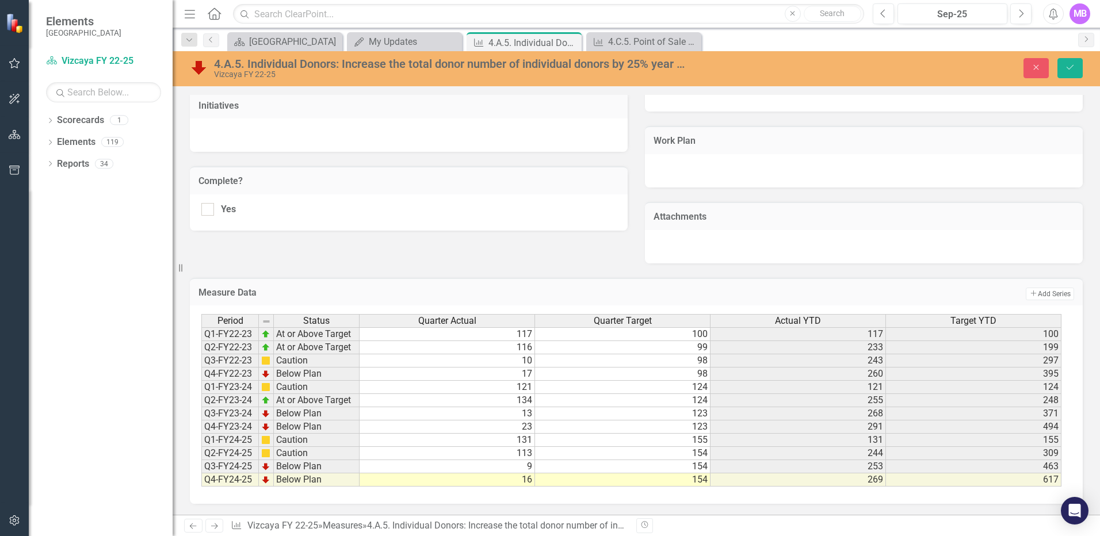
click at [320, 202] on div "Yes" at bounding box center [409, 212] width 438 height 36
click at [0, 0] on icon "Close" at bounding box center [0, 0] width 0 height 0
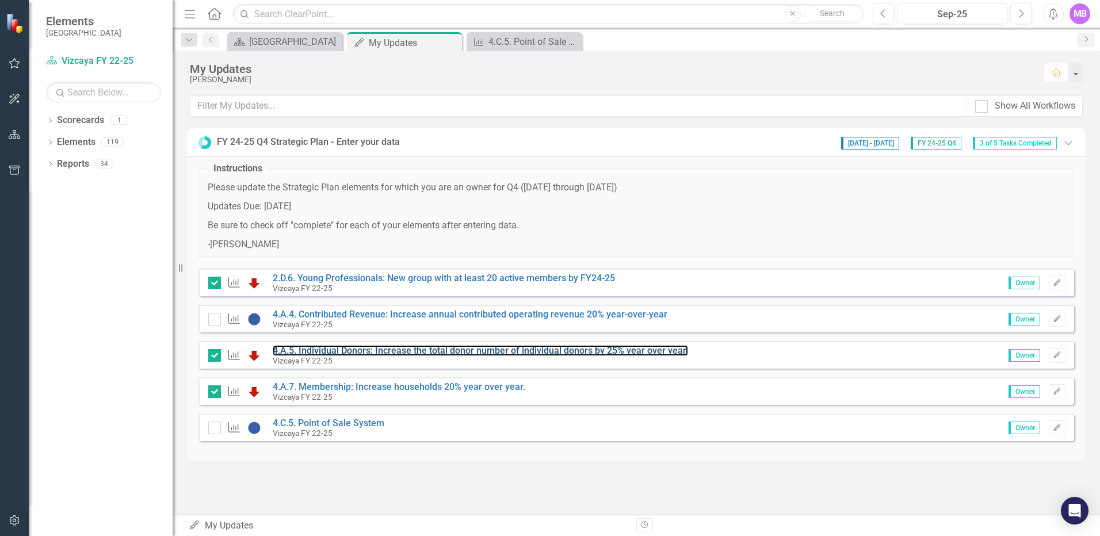
click at [339, 346] on link "4.A.5. Individual Donors: Increase the total donor number of individual donors …" at bounding box center [480, 350] width 415 height 11
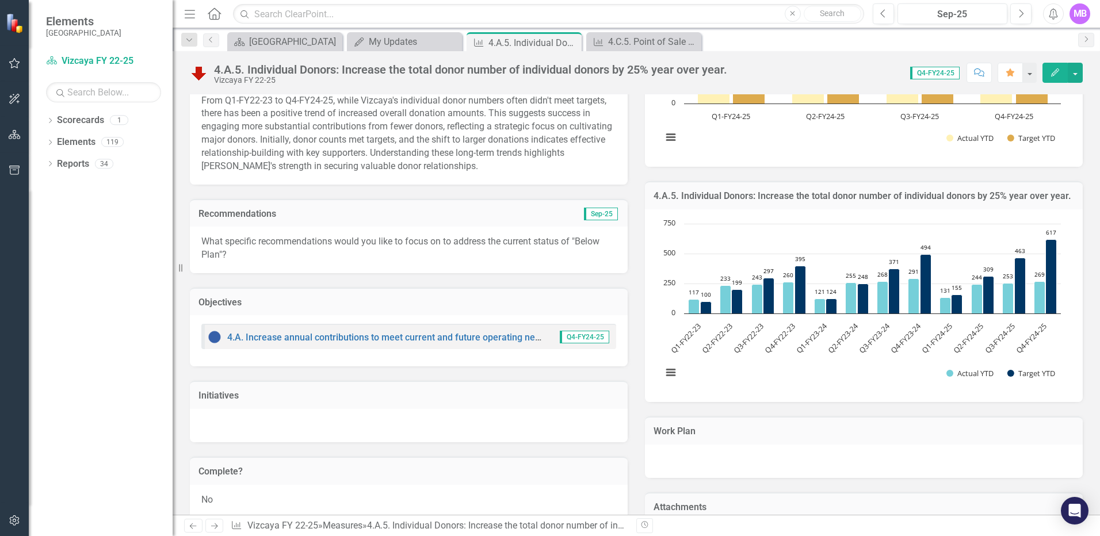
scroll to position [575, 0]
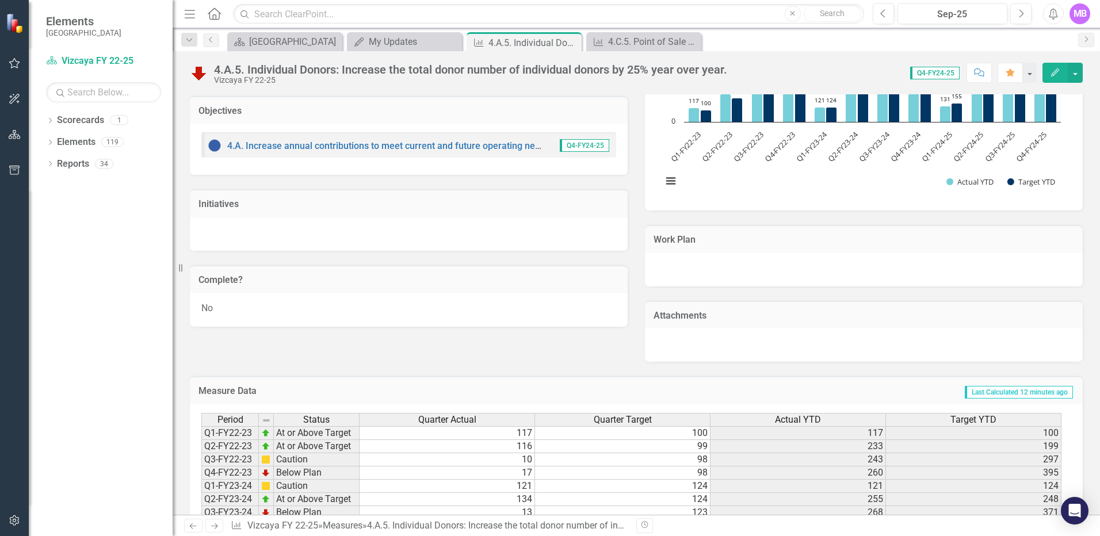
click at [0, 0] on icon at bounding box center [0, 0] width 0 height 0
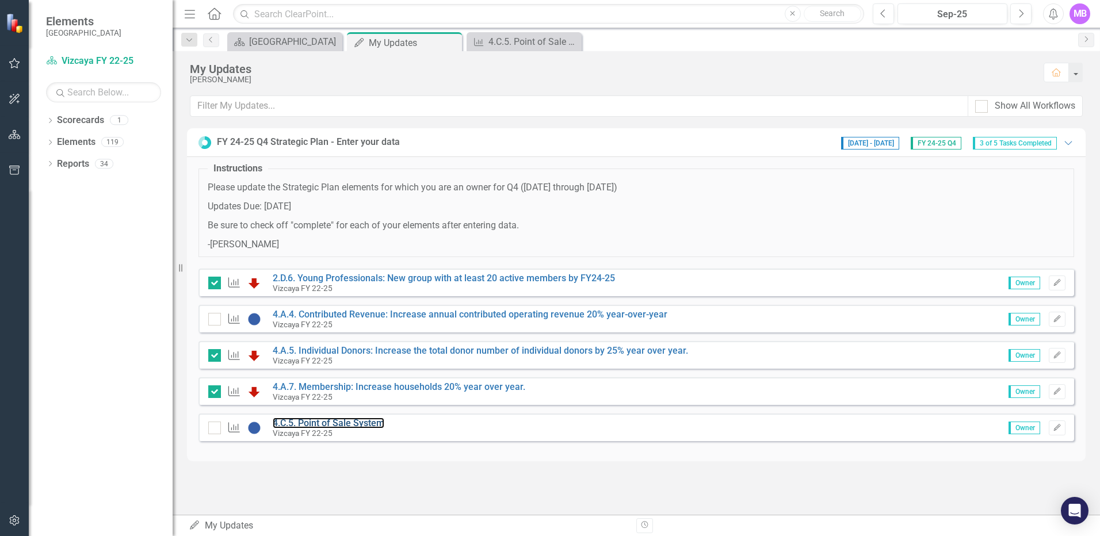
click at [326, 422] on link "4.C.5. Point of Sale System" at bounding box center [329, 423] width 112 height 11
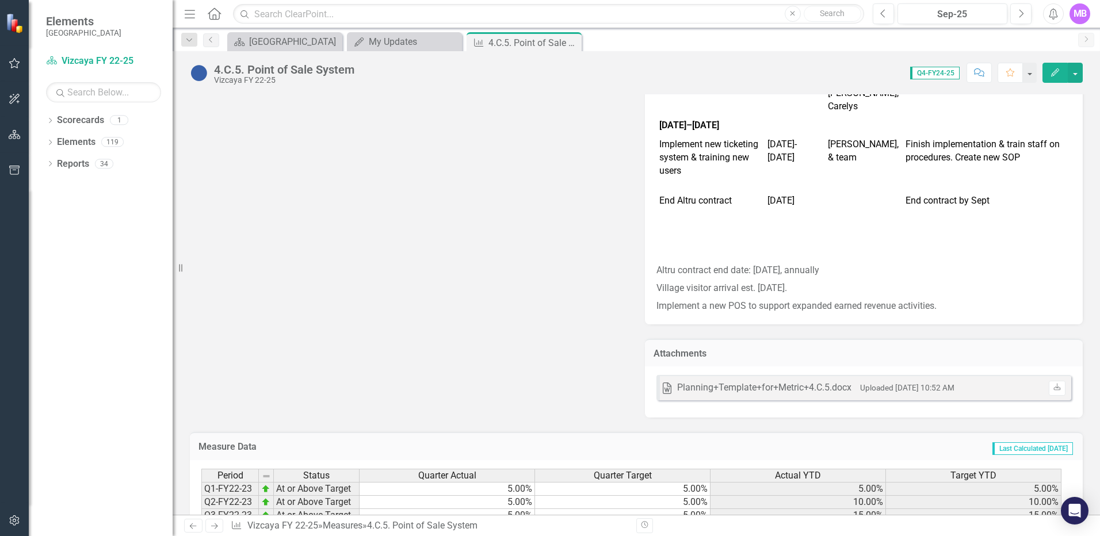
scroll to position [1244, 0]
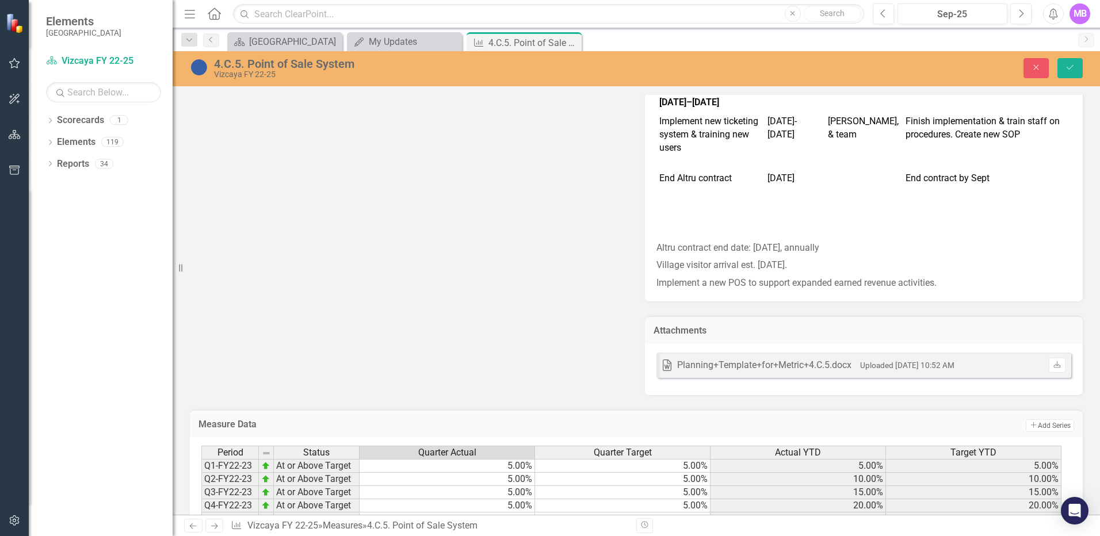
type textarea "5"
click at [1071, 71] on icon "Save" at bounding box center [1070, 67] width 10 height 8
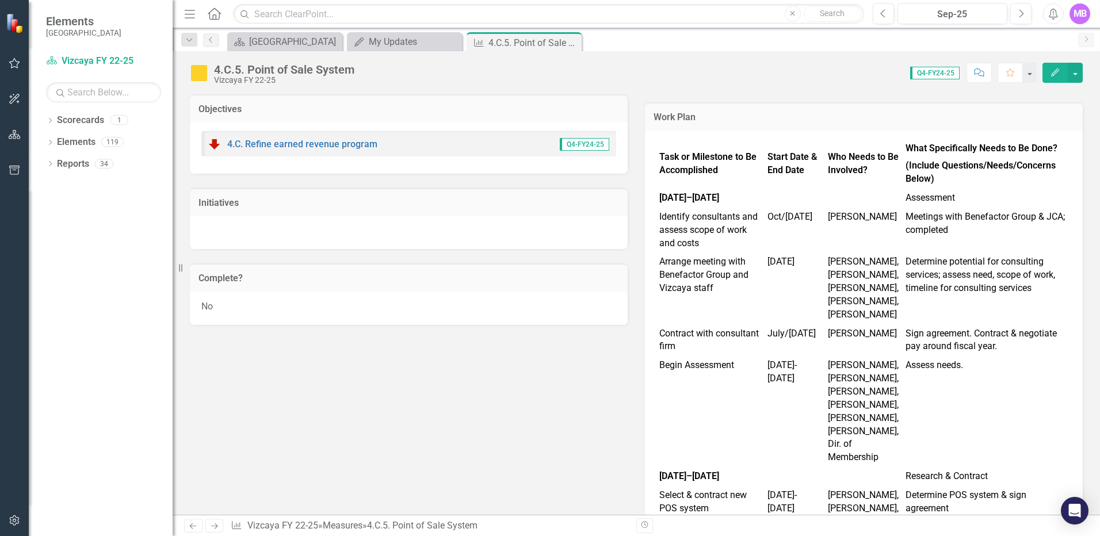
scroll to position [477, 0]
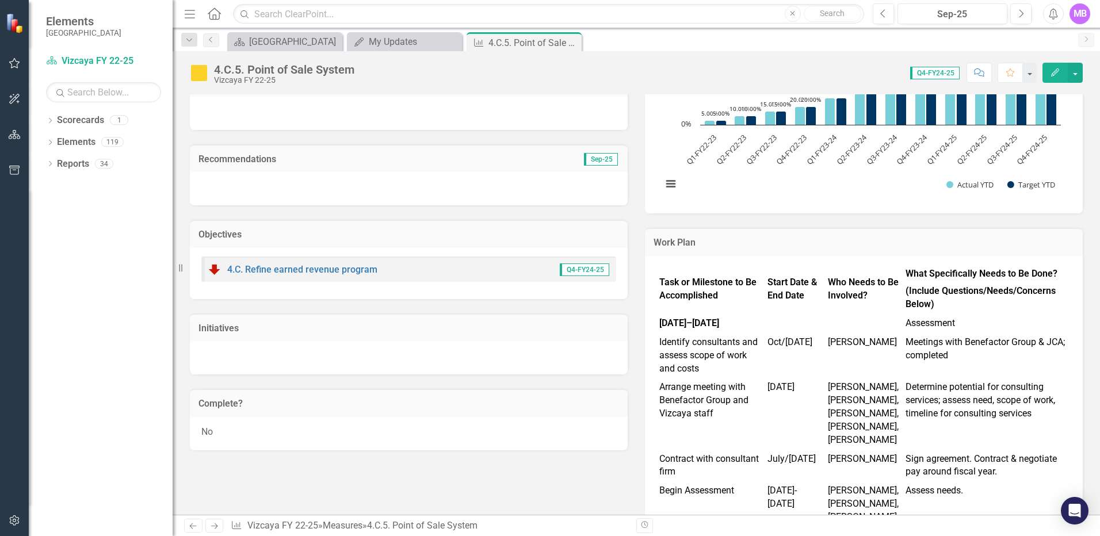
click at [248, 188] on div at bounding box center [409, 188] width 438 height 33
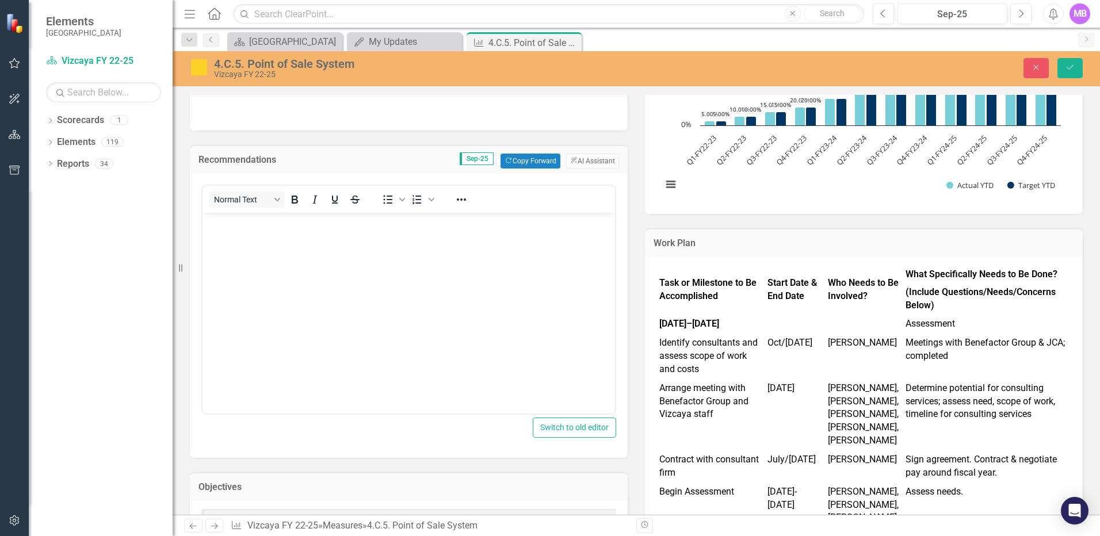
scroll to position [0, 0]
click at [500, 162] on button "Copy Forward Copy Forward" at bounding box center [529, 161] width 59 height 15
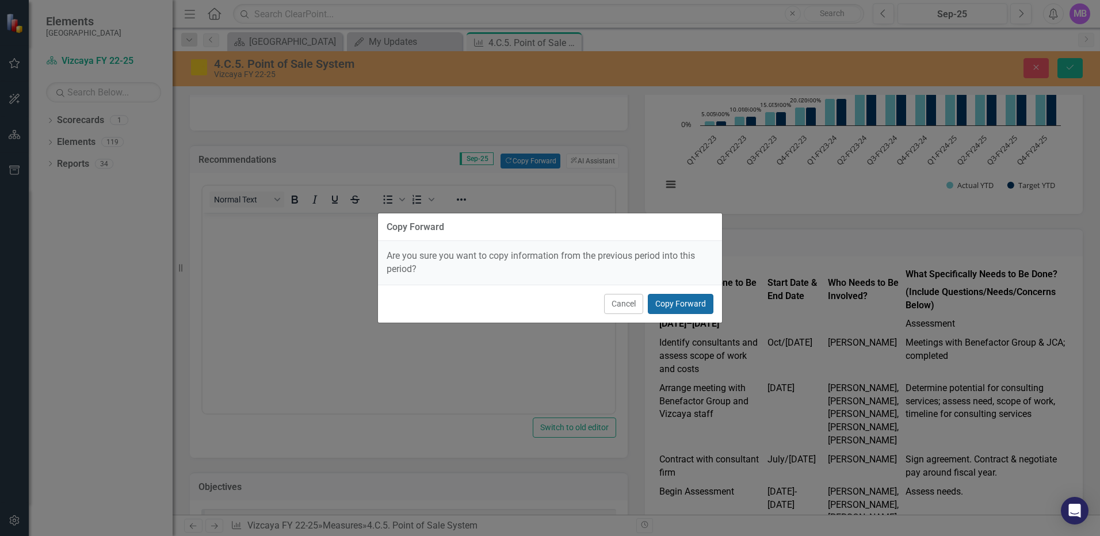
click at [682, 302] on button "Copy Forward" at bounding box center [681, 304] width 66 height 20
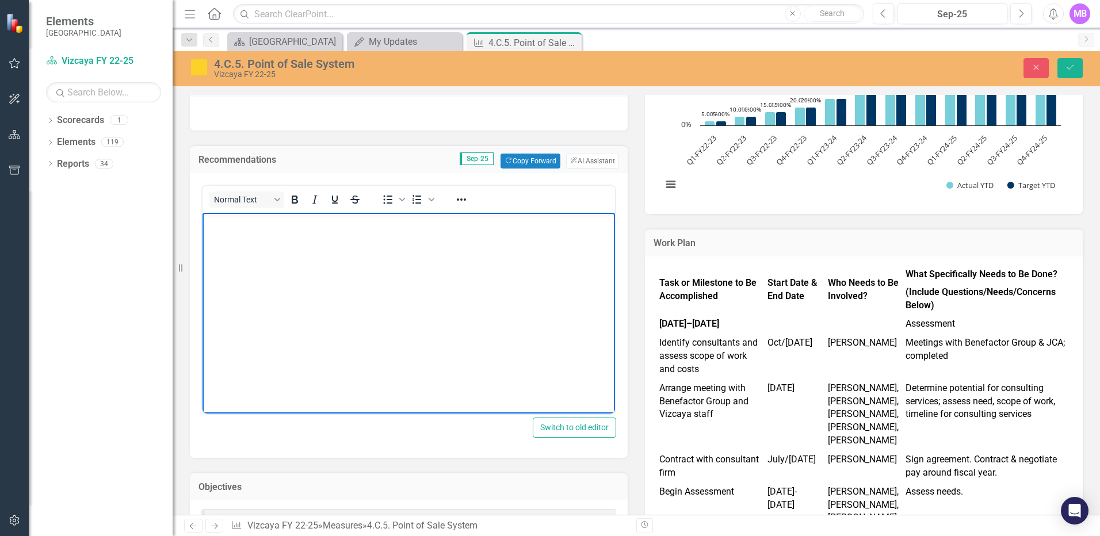
click at [498, 271] on body "Rich Text Area. Press ALT-0 for help." at bounding box center [408, 298] width 412 height 173
click at [570, 427] on button "Switch to old editor" at bounding box center [574, 428] width 83 height 20
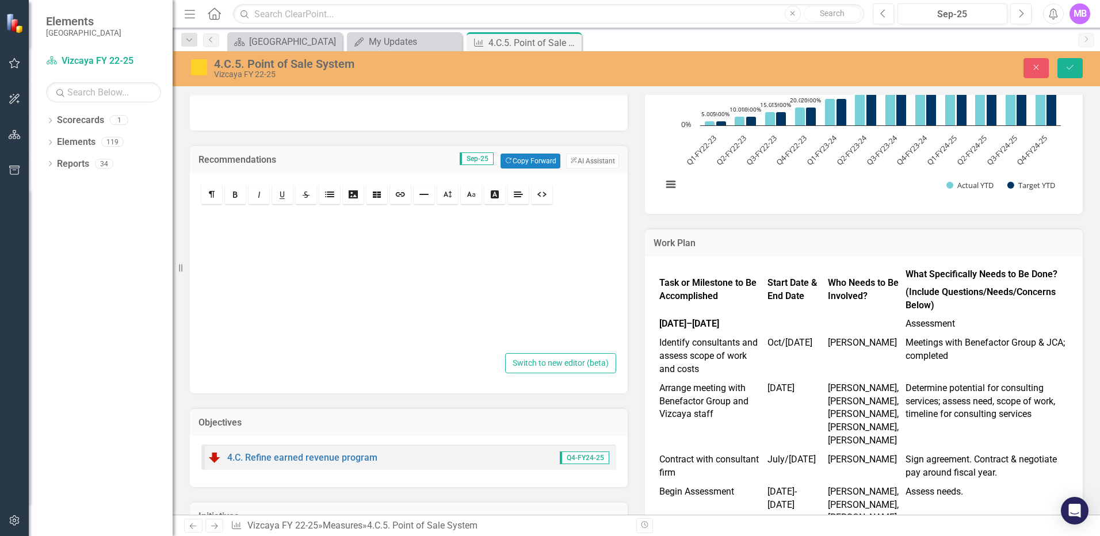
scroll to position [479, 0]
click at [522, 157] on button "Copy Forward Copy Forward" at bounding box center [529, 159] width 59 height 15
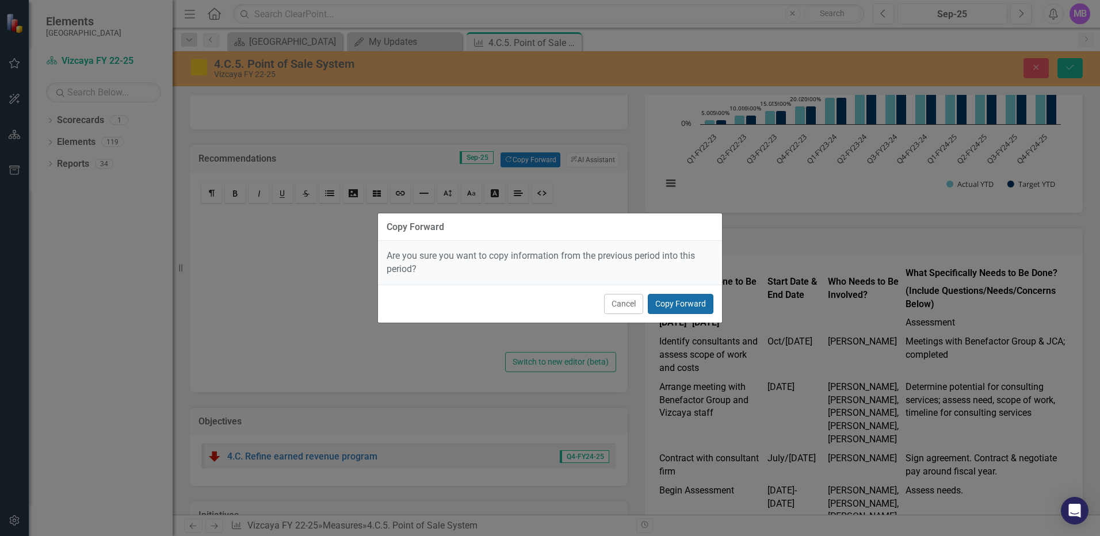
click at [680, 297] on button "Copy Forward" at bounding box center [681, 304] width 66 height 20
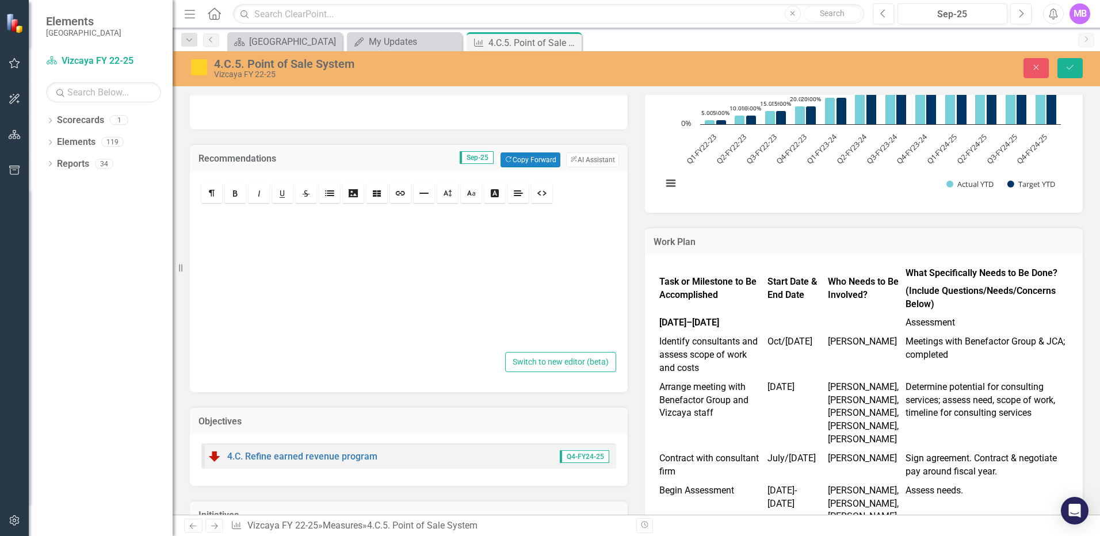
click at [322, 225] on div at bounding box center [408, 277] width 415 height 144
click at [592, 211] on p "[PERSON_NAME] successfully went live on [DATE]. Consultants were onsite for thr…" at bounding box center [408, 214] width 403 height 13
click at [318, 228] on p "[PERSON_NAME] successfully went live on [DATE]. Consultants were onsite for thr…" at bounding box center [408, 221] width 403 height 26
click at [407, 225] on p "[PERSON_NAME] successfully went live on [DATE]. Consultants were onsite for thr…" at bounding box center [408, 221] width 403 height 26
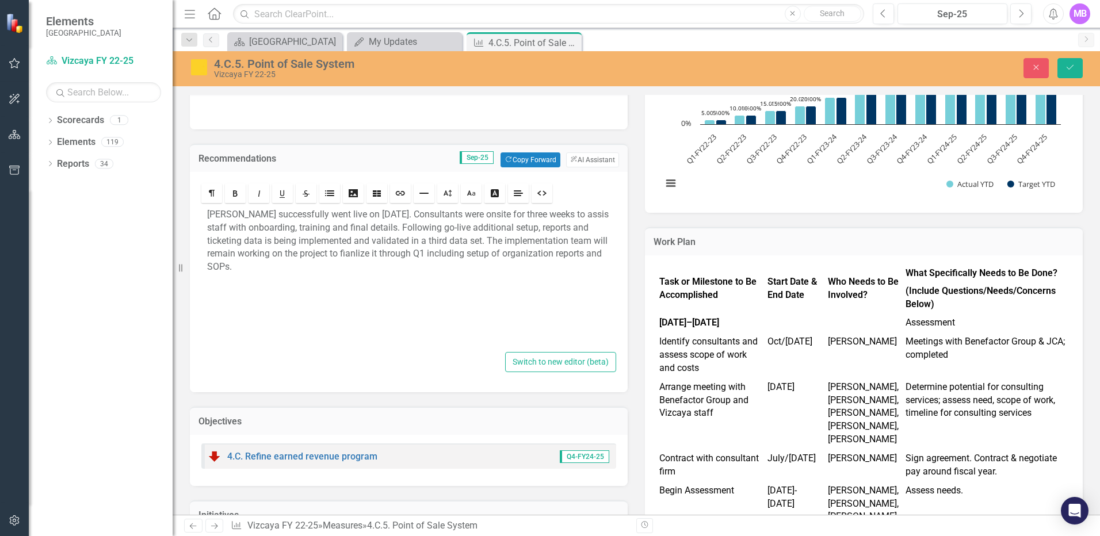
click at [596, 155] on button "ClearPoint AI AI Assistant" at bounding box center [592, 159] width 53 height 15
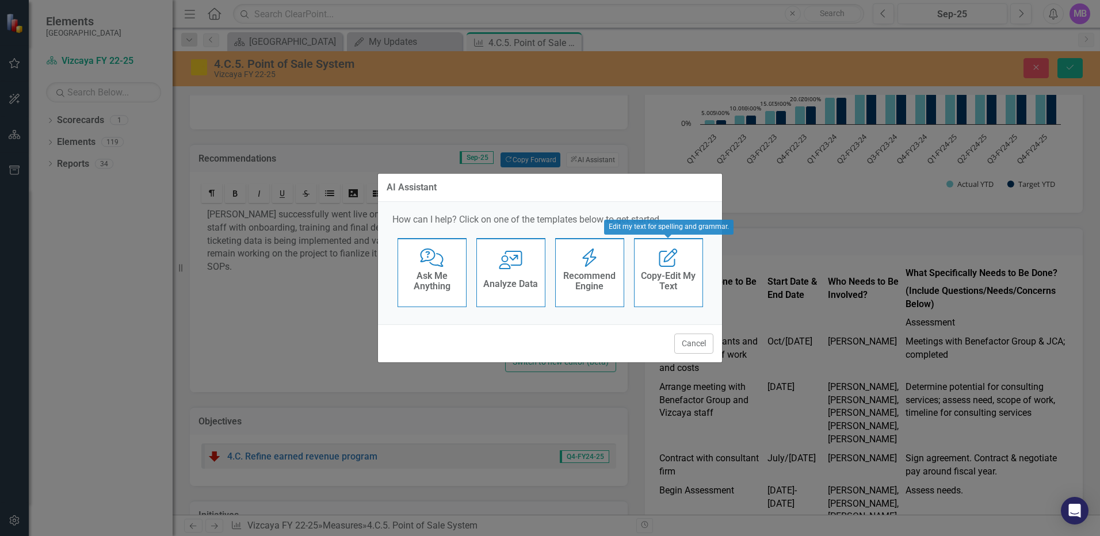
click at [685, 271] on h4 "Copy-Edit My Text" at bounding box center [668, 281] width 56 height 20
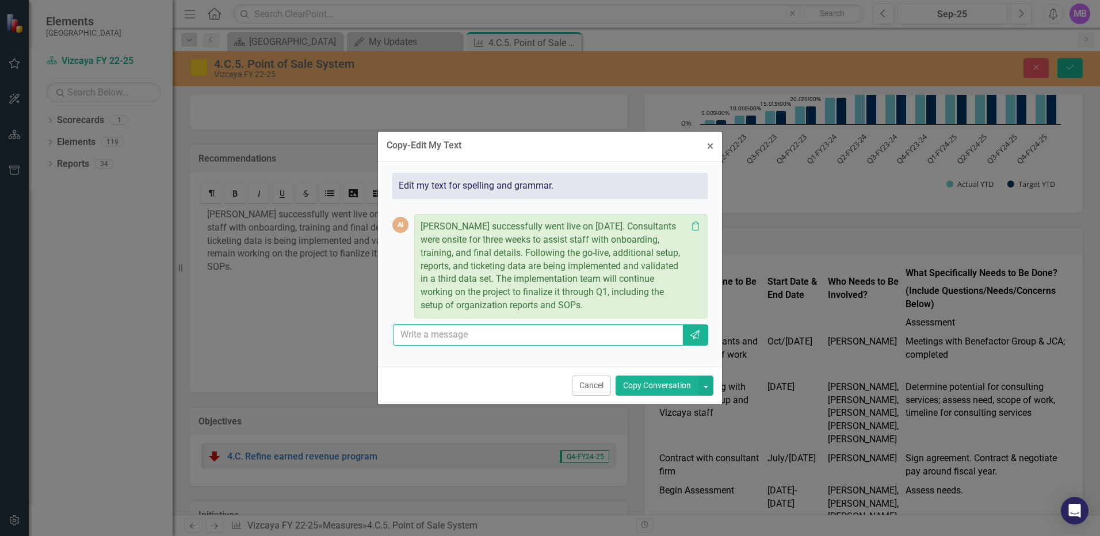
click at [462, 338] on input "text" at bounding box center [538, 334] width 290 height 21
type input "can you make it sounds better and more full"
click at [699, 338] on icon "Send" at bounding box center [695, 334] width 12 height 9
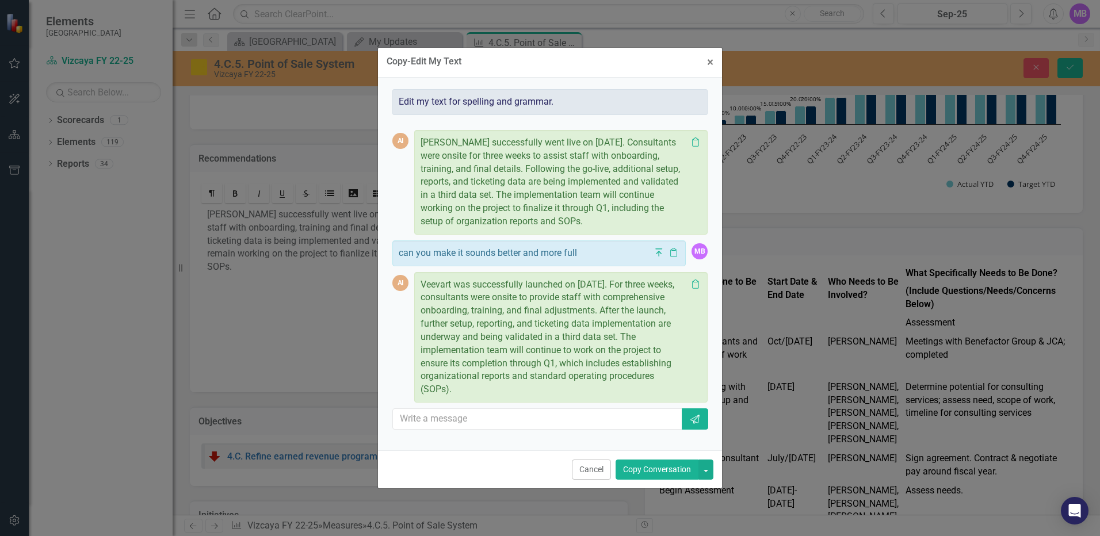
click at [644, 466] on button "Copy Conversation" at bounding box center [656, 470] width 83 height 20
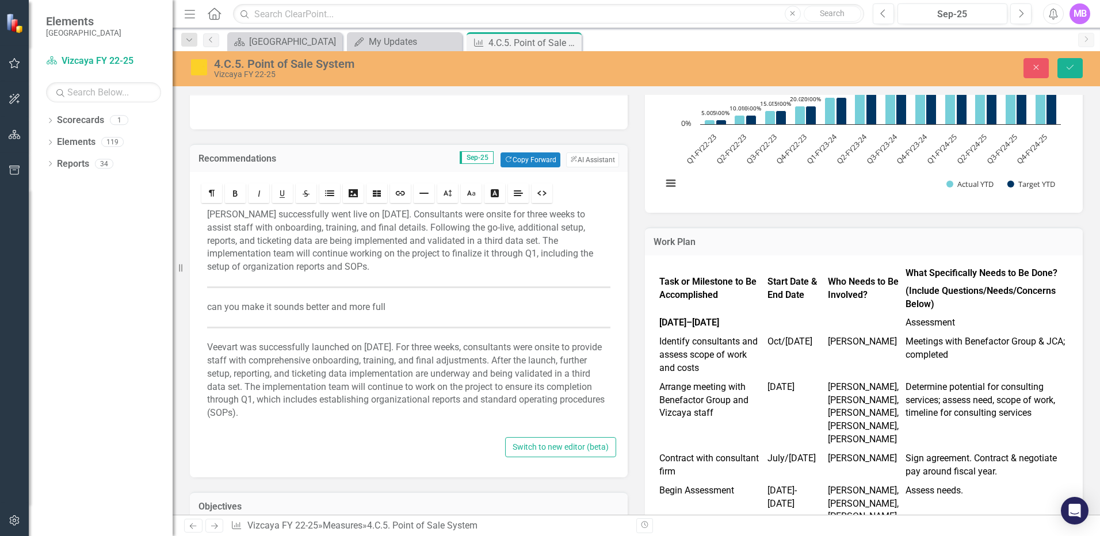
drag, startPoint x: 204, startPoint y: 208, endPoint x: 269, endPoint y: 294, distance: 107.2
click at [207, 215] on div "[PERSON_NAME] successfully went live on [DATE]. Consultants were onsite for thr…" at bounding box center [408, 319] width 415 height 229
drag, startPoint x: 285, startPoint y: 316, endPoint x: 290, endPoint y: 282, distance: 34.9
click at [287, 318] on div "[PERSON_NAME] successfully went live on [DATE]. Consultants were onsite for thr…" at bounding box center [408, 319] width 415 height 229
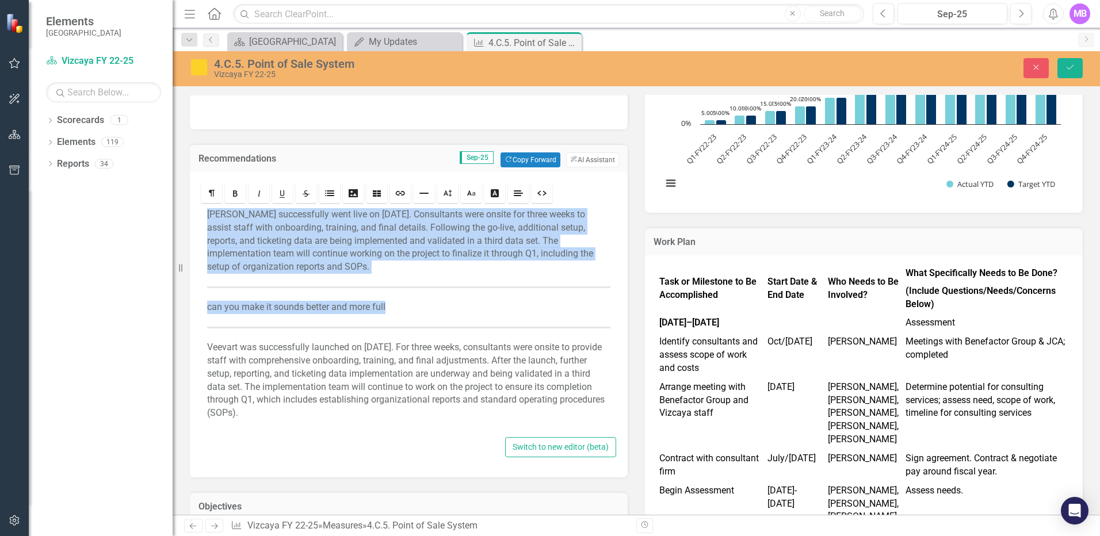
drag, startPoint x: 203, startPoint y: 210, endPoint x: 580, endPoint y: 332, distance: 396.6
click at [580, 332] on div "[PERSON_NAME] successfully went live on [DATE]. Consultants were onsite for thr…" at bounding box center [408, 319] width 415 height 229
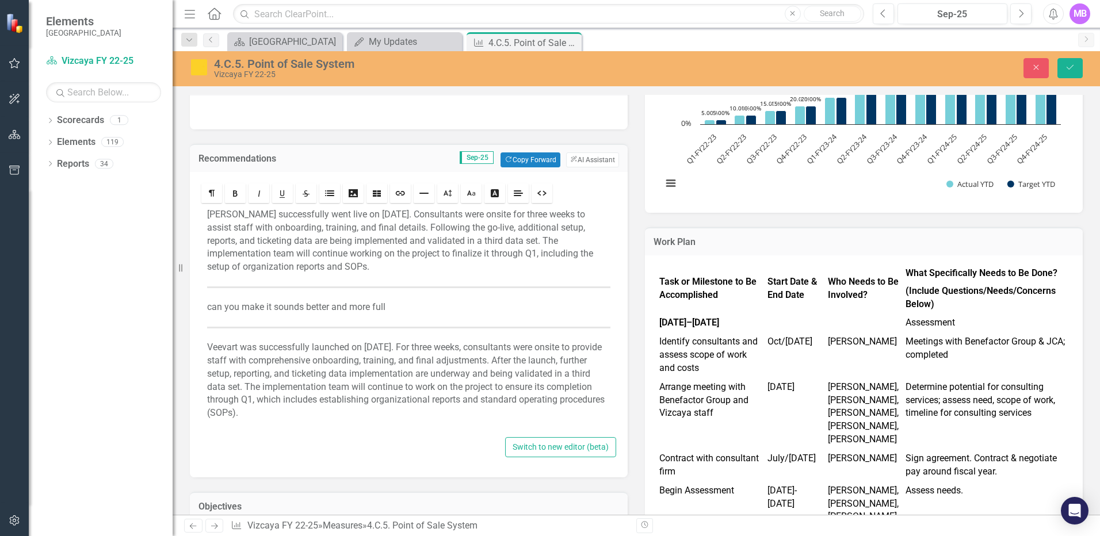
click at [580, 325] on figure at bounding box center [408, 332] width 403 height 18
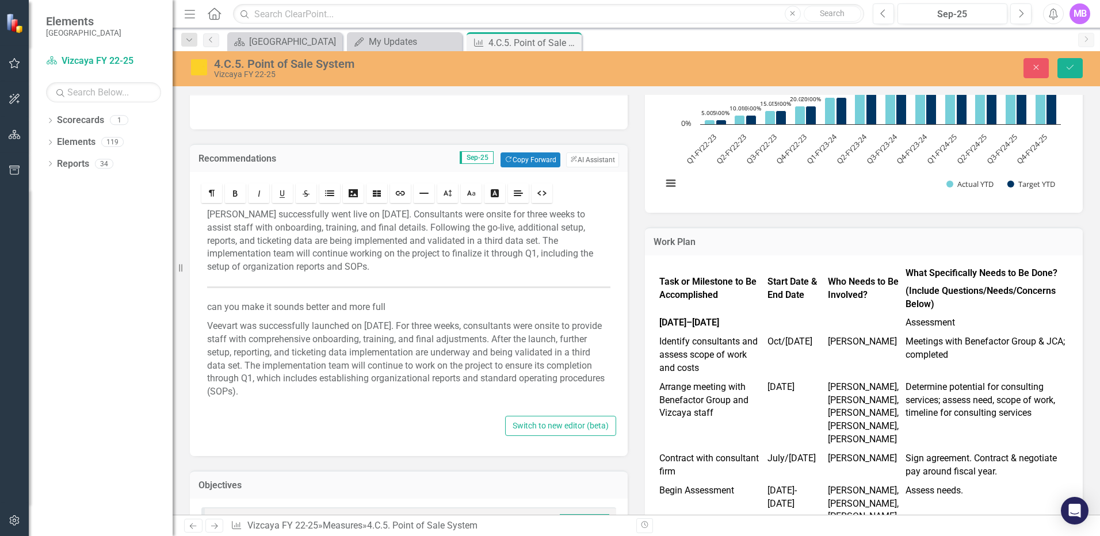
click at [398, 309] on p "can you make it sounds better and more full" at bounding box center [408, 307] width 403 height 13
click at [379, 305] on p "can you make it sounds better and more full" at bounding box center [408, 307] width 403 height 13
click at [286, 278] on div "[PERSON_NAME] successfully went live on [DATE]. Consultants were onsite for thr…" at bounding box center [408, 309] width 415 height 208
drag, startPoint x: 171, startPoint y: 225, endPoint x: 128, endPoint y: 194, distance: 52.8
click at [128, 194] on div "Elements Vizcaya Scorecard Vizcaya FY 22-25 Search Dropdown Scorecards 1 Vizcay…" at bounding box center [86, 268] width 173 height 536
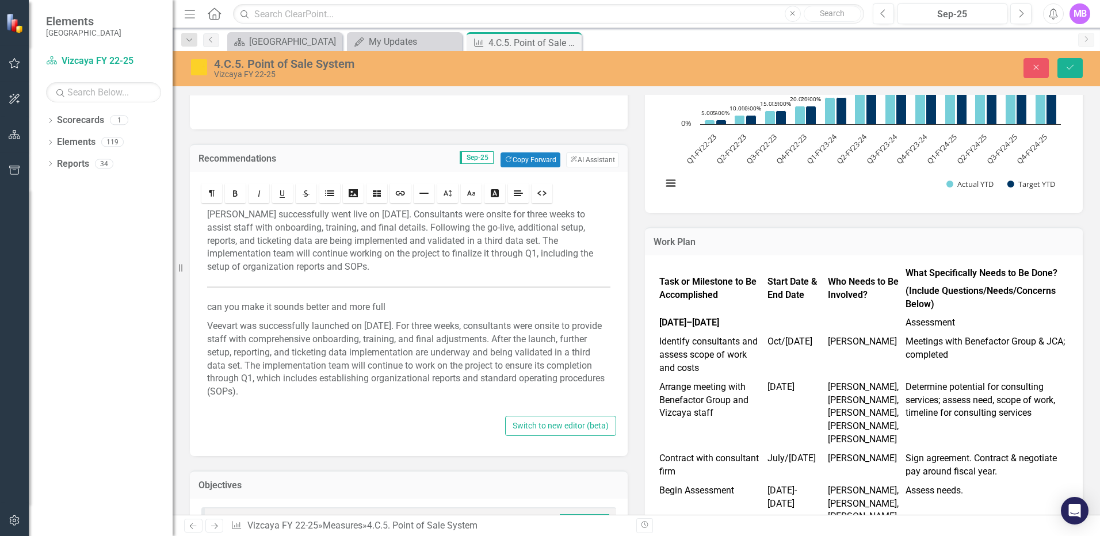
click at [130, 188] on div "Dropdown Scorecards 1 Vizcaya FY 22-25 Dropdown Elements 119 Dropdown Objective…" at bounding box center [101, 323] width 144 height 425
drag, startPoint x: 392, startPoint y: 304, endPoint x: 319, endPoint y: 276, distance: 78.3
click at [341, 285] on div "[PERSON_NAME] successfully went live on [DATE]. Consultants were onsite for thr…" at bounding box center [408, 309] width 415 height 208
drag, startPoint x: 319, startPoint y: 276, endPoint x: 185, endPoint y: 204, distance: 151.8
click at [193, 210] on div "Rich text editor [PERSON_NAME] successfully went live on [DATE]. Consultants we…" at bounding box center [409, 314] width 438 height 284
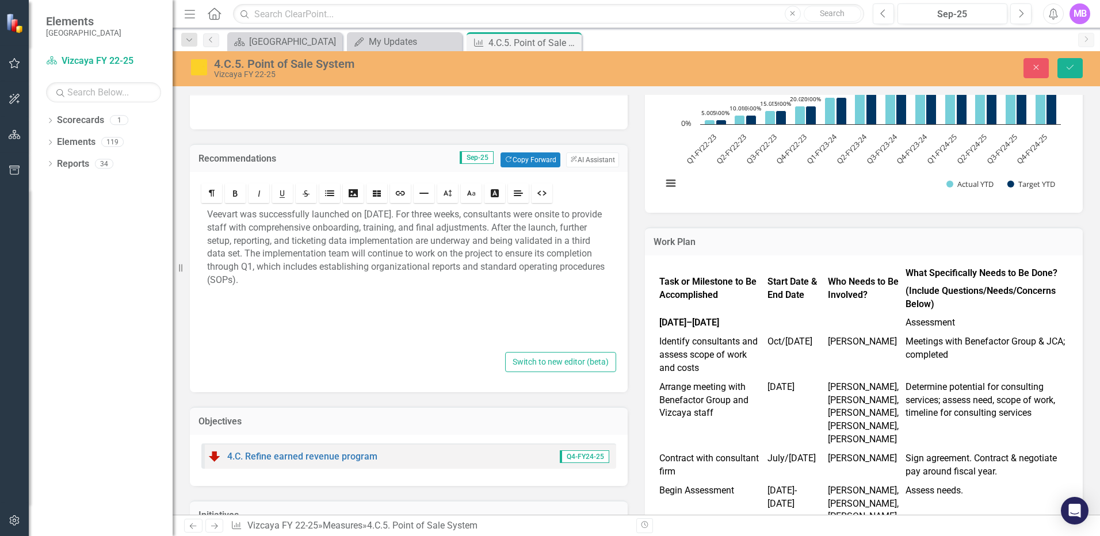
copy div
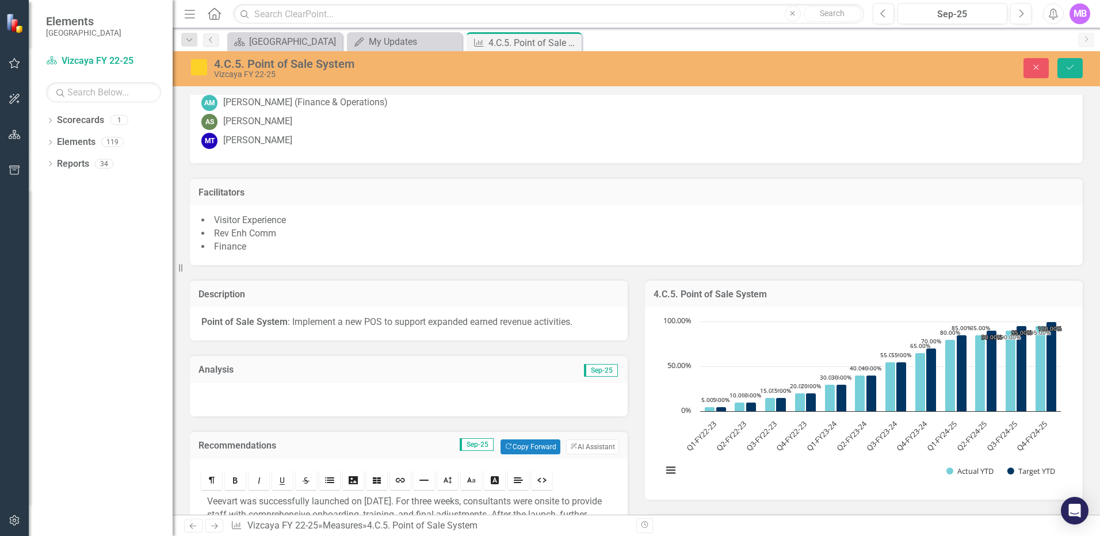
scroll to position [384, 0]
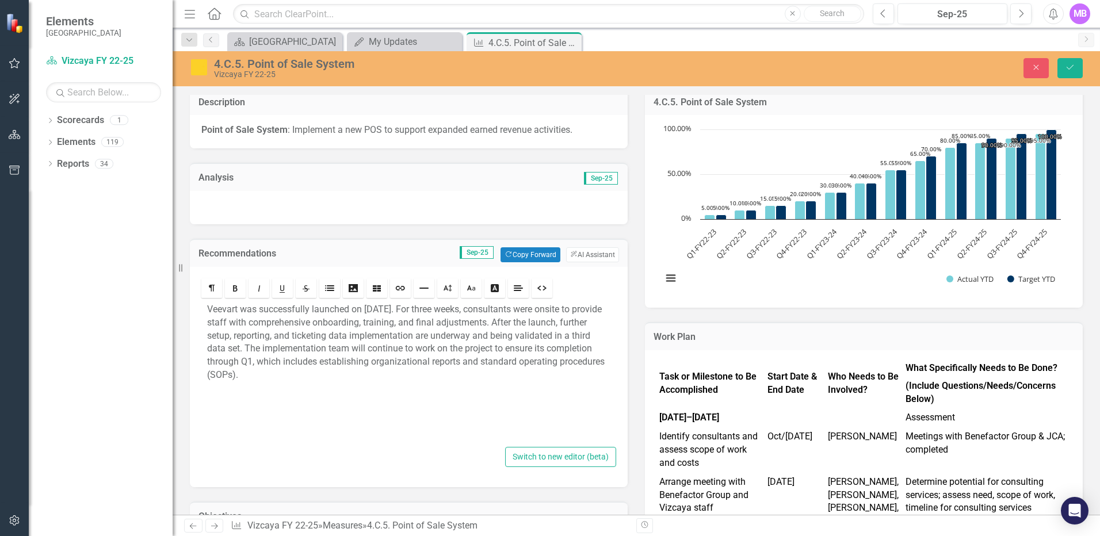
copy div
click at [269, 208] on div at bounding box center [409, 207] width 438 height 33
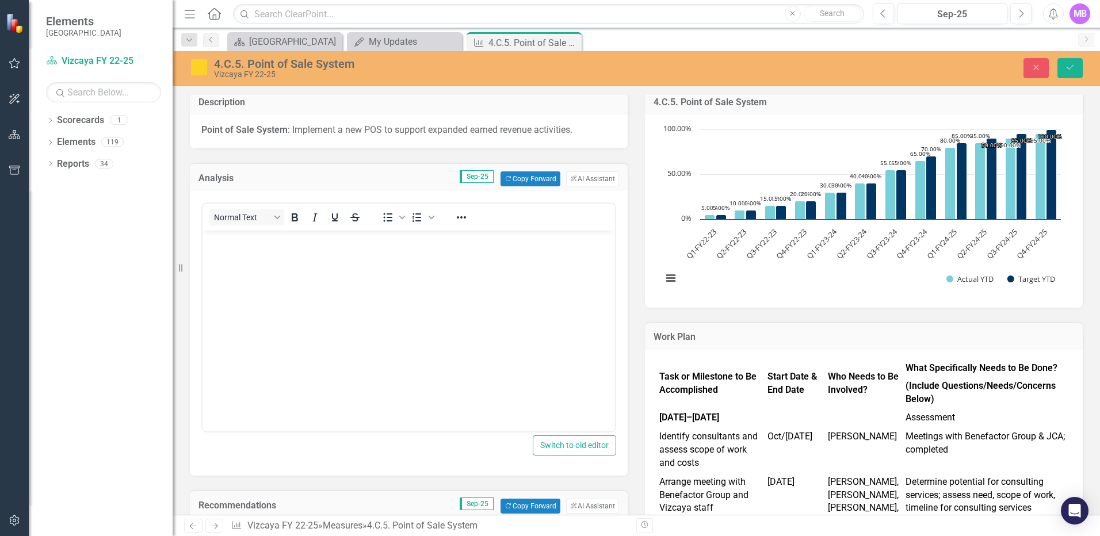
scroll to position [0, 0]
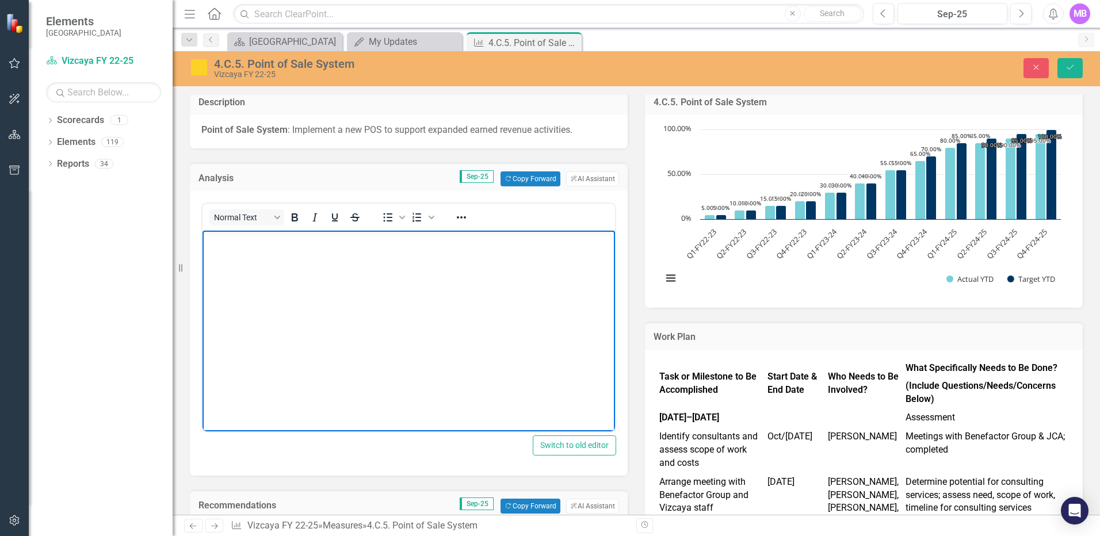
click at [266, 251] on body "Rich Text Area. Press ALT-0 for help." at bounding box center [408, 317] width 412 height 173
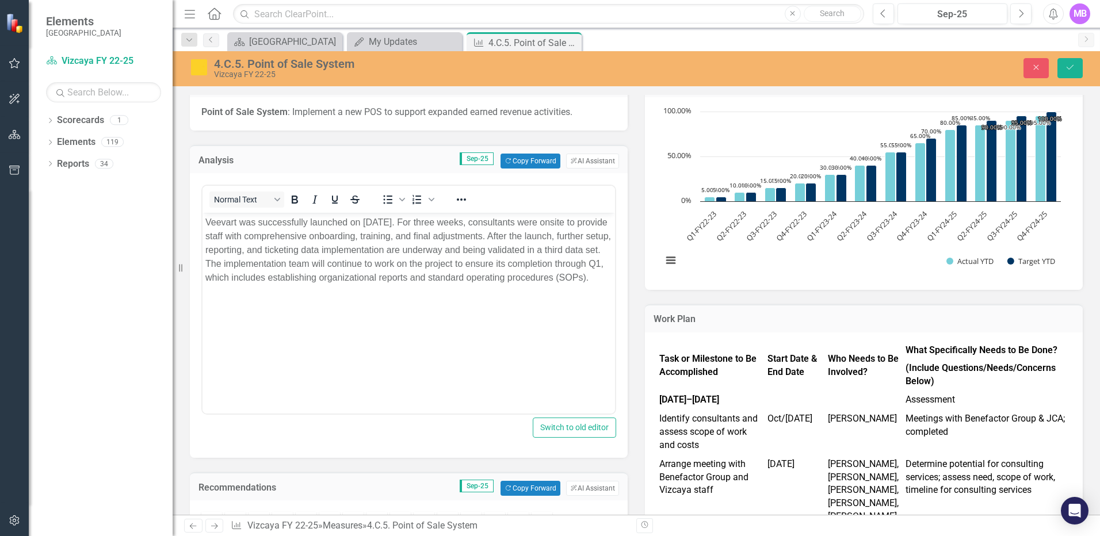
scroll to position [785, 0]
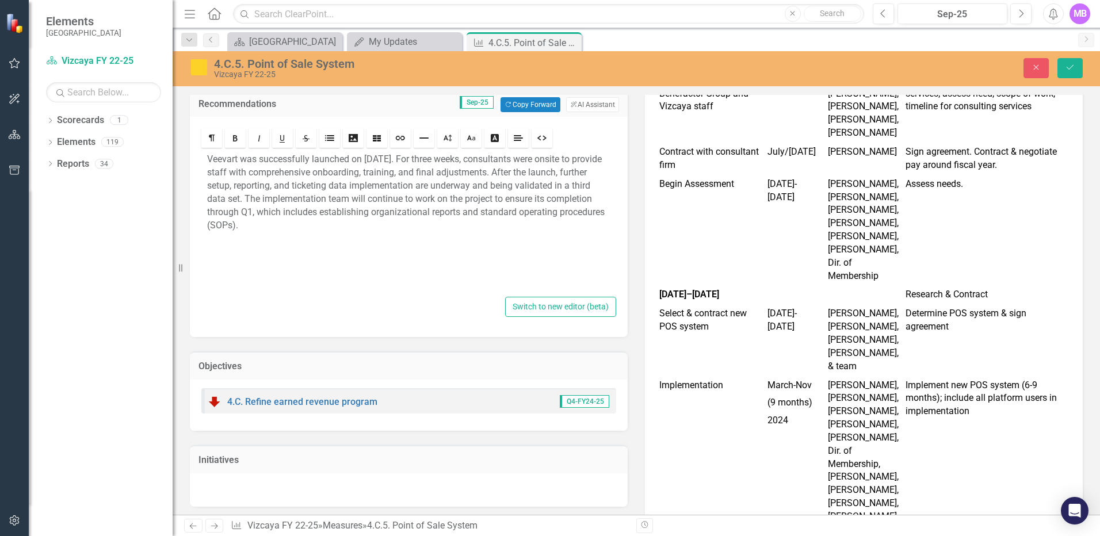
click at [380, 248] on div "Veevart was successfully launched on [DATE]. For three weeks, consultants were …" at bounding box center [408, 222] width 415 height 144
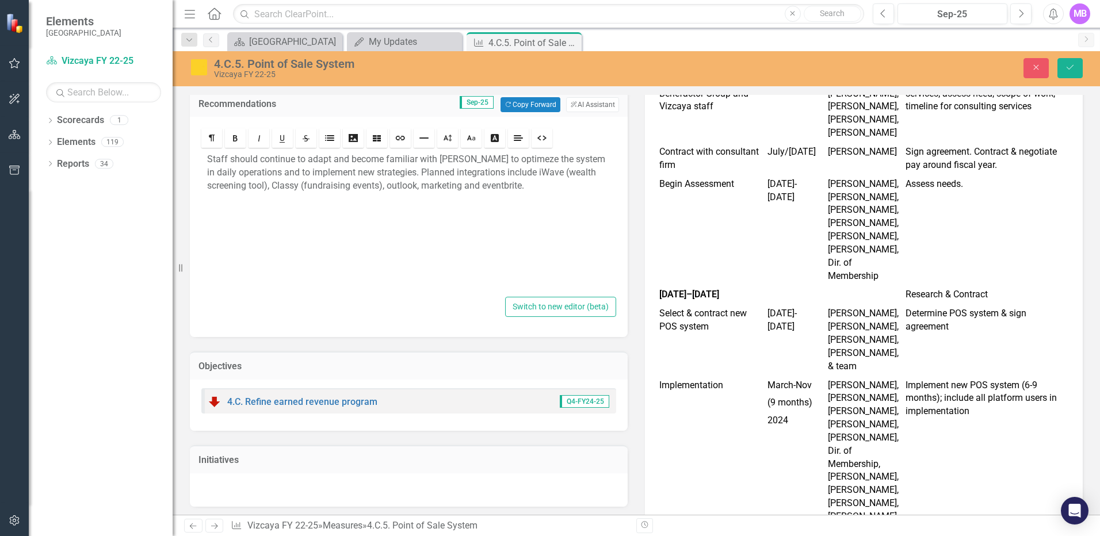
click at [586, 101] on button "ClearPoint AI AI Assistant" at bounding box center [592, 104] width 53 height 15
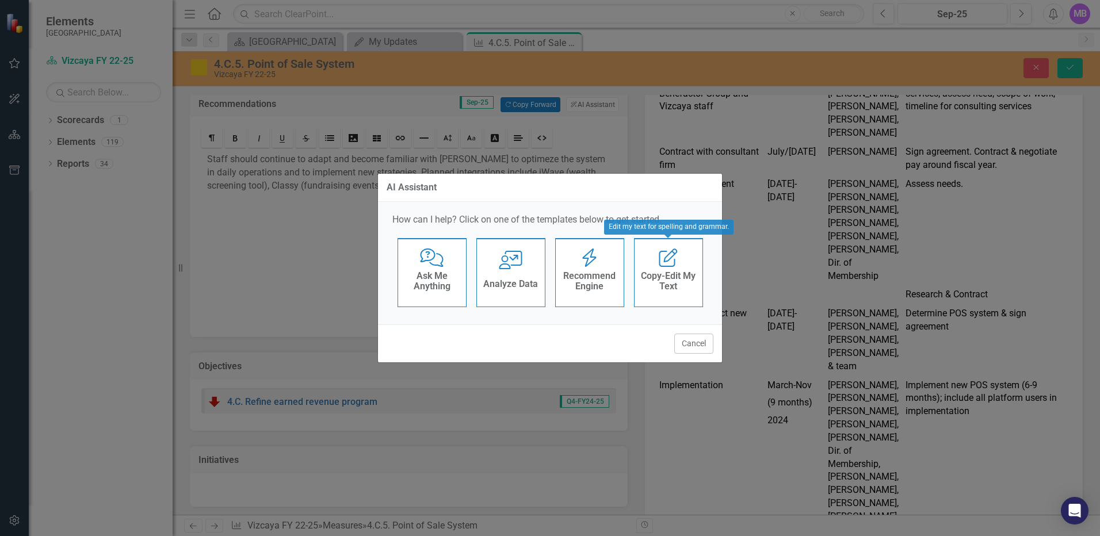
click at [686, 276] on h4 "Copy-Edit My Text" at bounding box center [668, 281] width 56 height 20
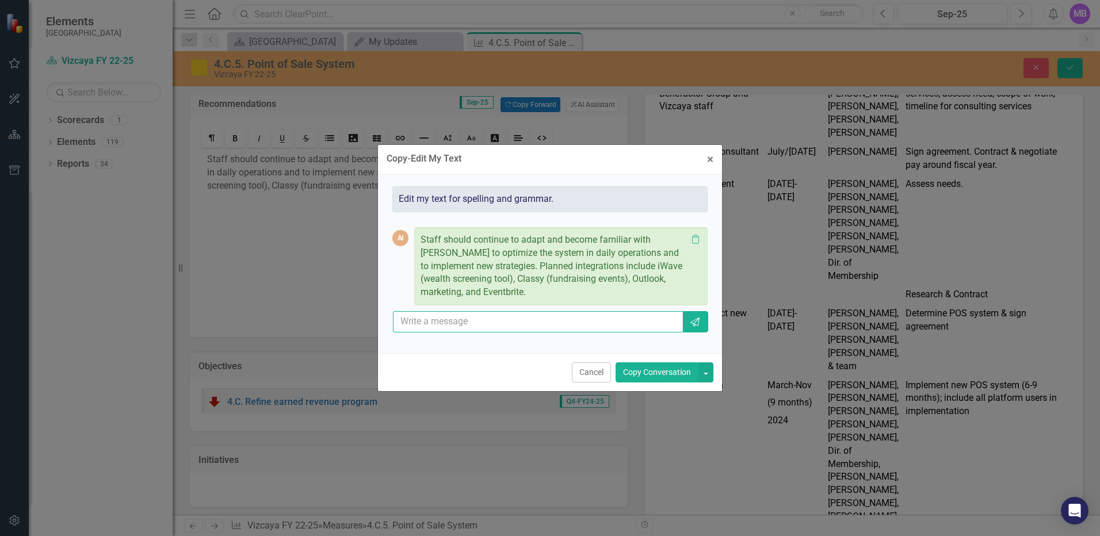
click at [465, 320] on input "text" at bounding box center [538, 321] width 290 height 21
type input "can you make it flow better"
click at [693, 325] on icon "Send" at bounding box center [695, 322] width 12 height 9
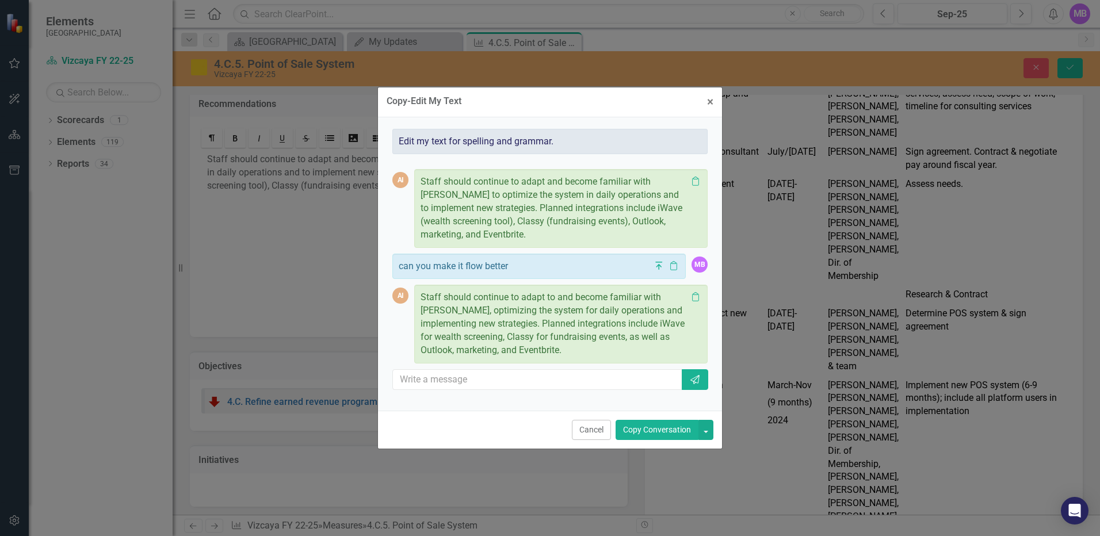
click at [658, 426] on button "Copy Conversation" at bounding box center [656, 430] width 83 height 20
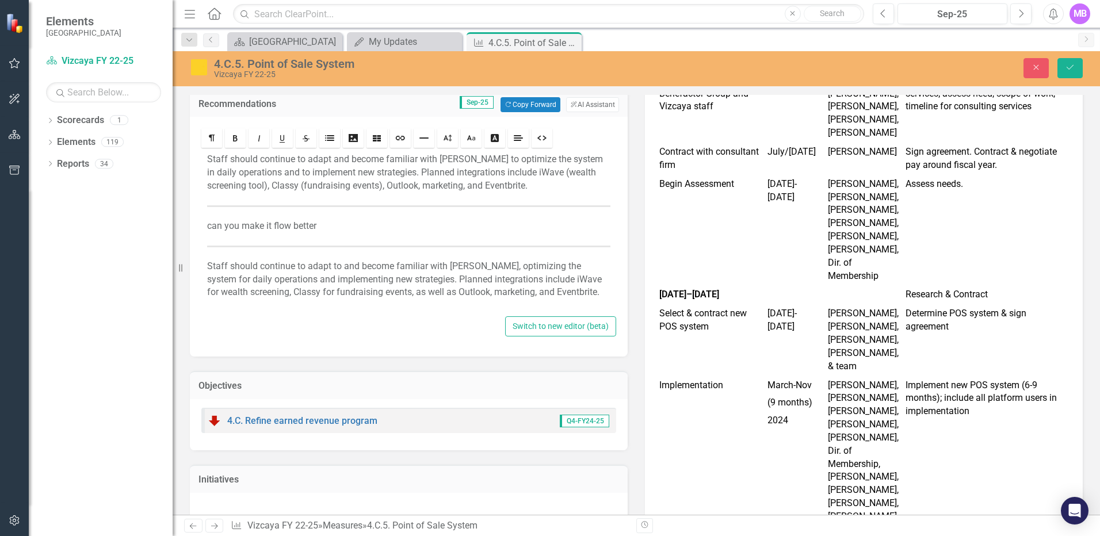
click at [221, 260] on p "Staff should continue to adapt to and become familiar with Veevart, optimizing …" at bounding box center [408, 280] width 403 height 40
click at [204, 265] on div "Staff should continue to adapt and become familiar with Veevart to optimize the…" at bounding box center [408, 231] width 415 height 163
click at [205, 260] on div "Staff should continue to adapt and become familiar with Veevart to optimize the…" at bounding box center [408, 231] width 415 height 163
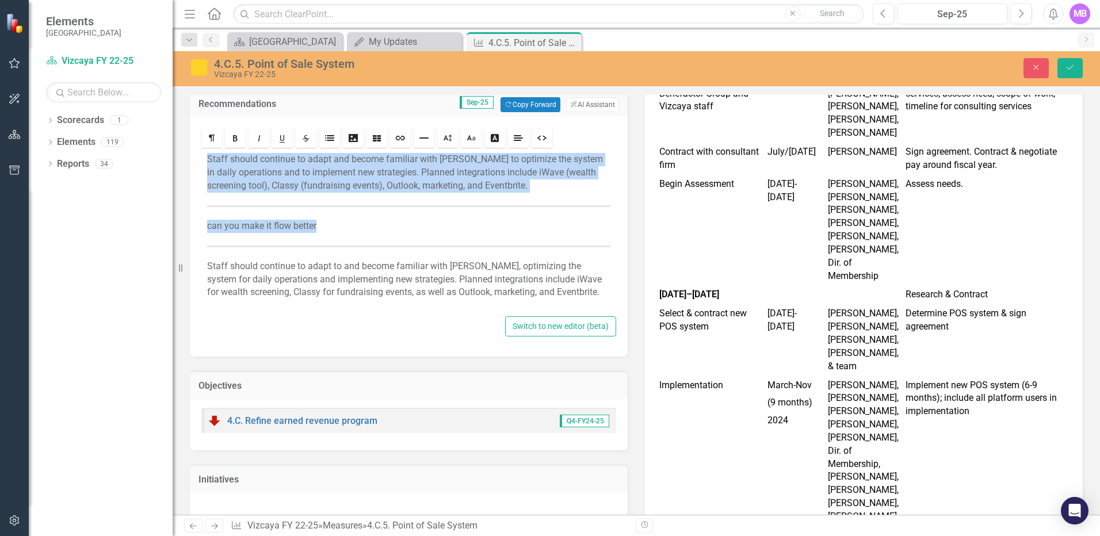
drag, startPoint x: 211, startPoint y: 213, endPoint x: 208, endPoint y: 156, distance: 57.0
click at [208, 156] on div "Staff should continue to adapt and become familiar with Veevart to optimize the…" at bounding box center [408, 231] width 415 height 163
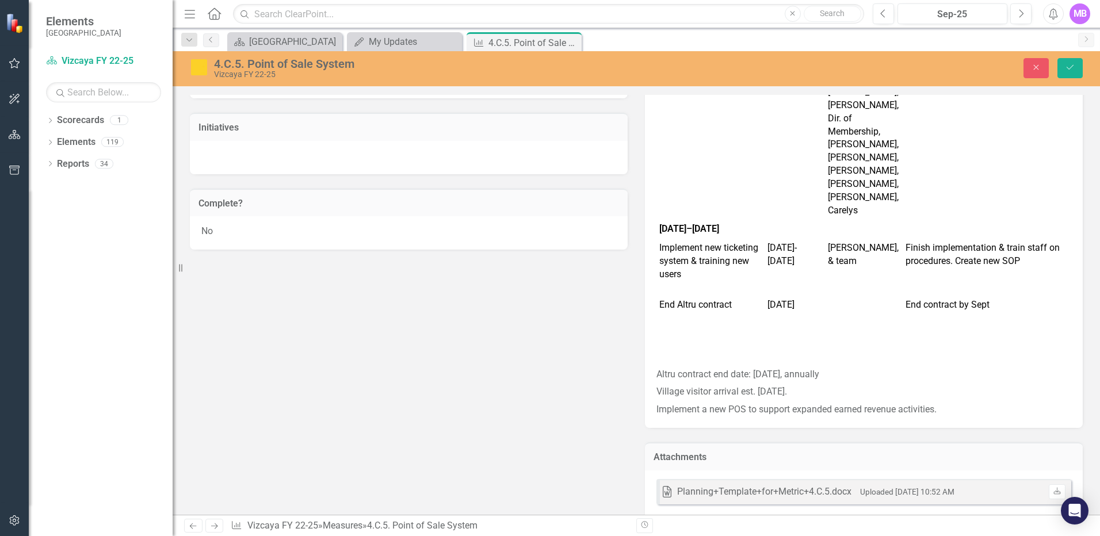
scroll to position [1168, 0]
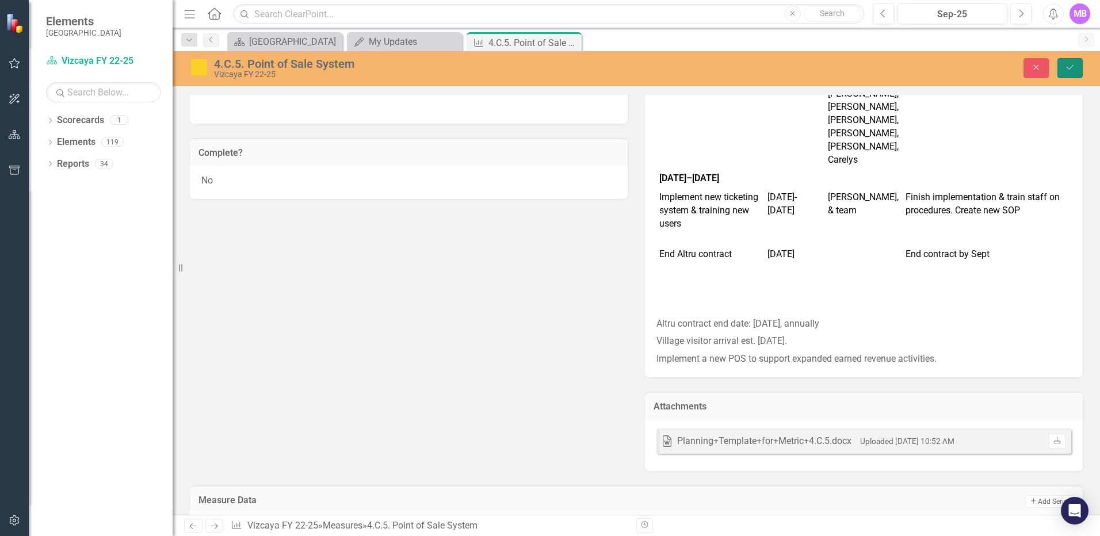
click at [1068, 70] on icon "Save" at bounding box center [1070, 67] width 10 height 8
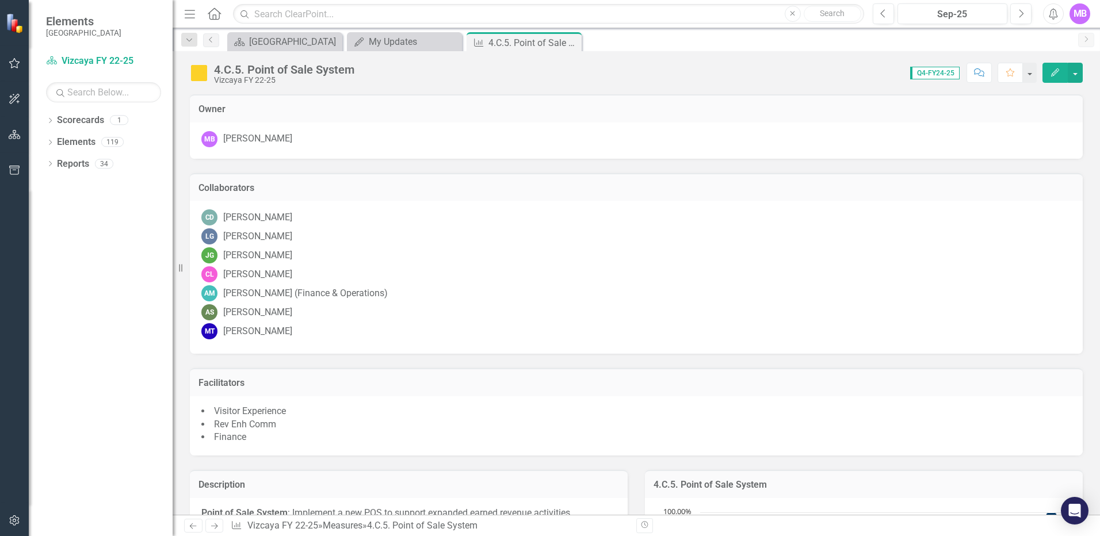
click at [0, 0] on icon "Close" at bounding box center [0, 0] width 0 height 0
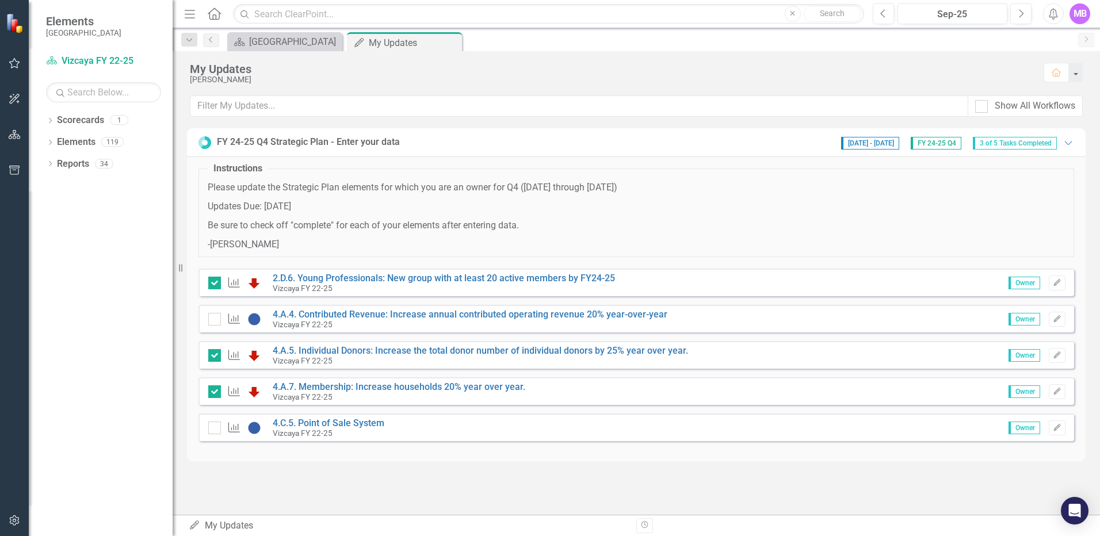
click at [212, 427] on input "checkbox" at bounding box center [211, 425] width 7 height 7
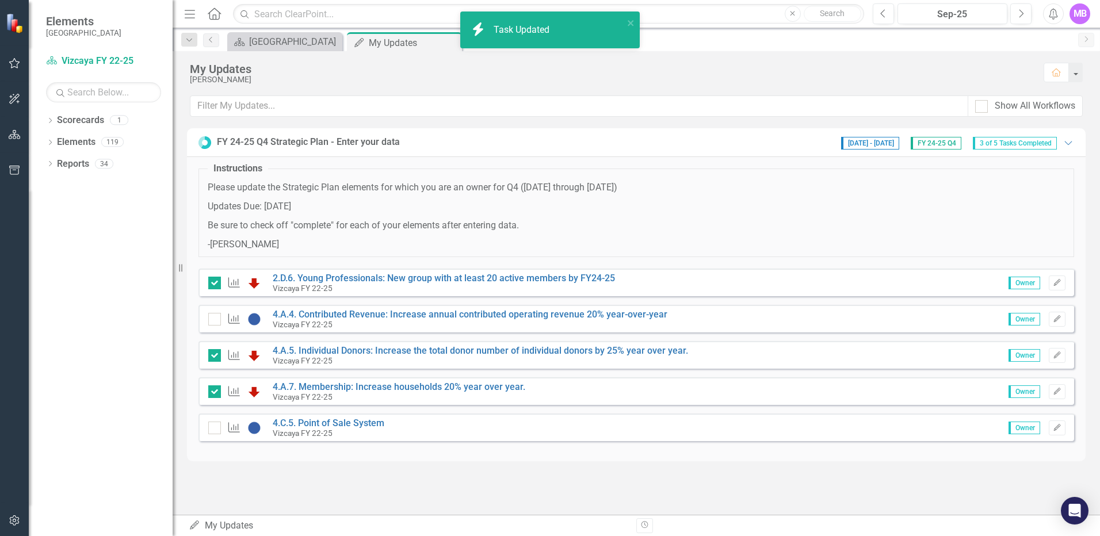
checkbox input "true"
